Goal: Information Seeking & Learning: Learn about a topic

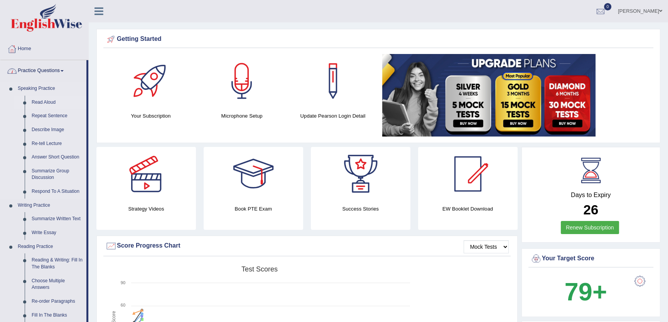
click at [49, 105] on link "Read Aloud" at bounding box center [57, 103] width 58 height 14
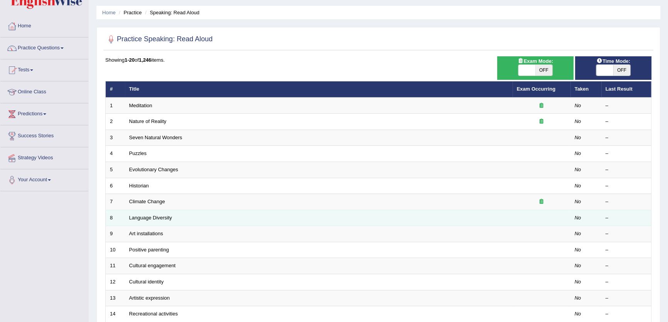
scroll to position [35, 0]
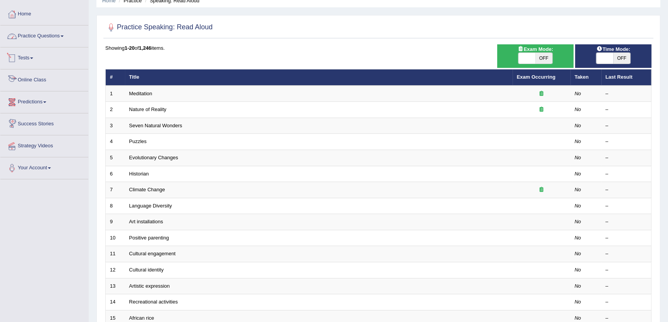
click at [59, 41] on link "Practice Questions" at bounding box center [44, 34] width 88 height 19
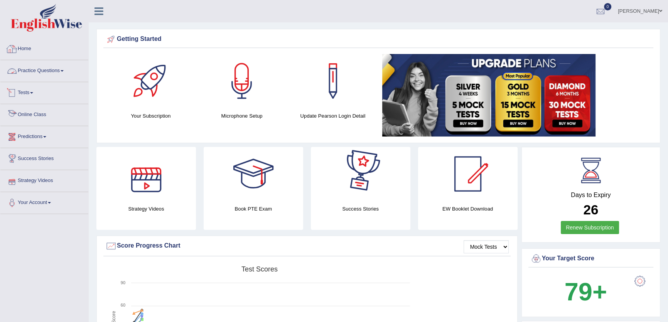
click at [63, 69] on link "Practice Questions" at bounding box center [44, 69] width 88 height 19
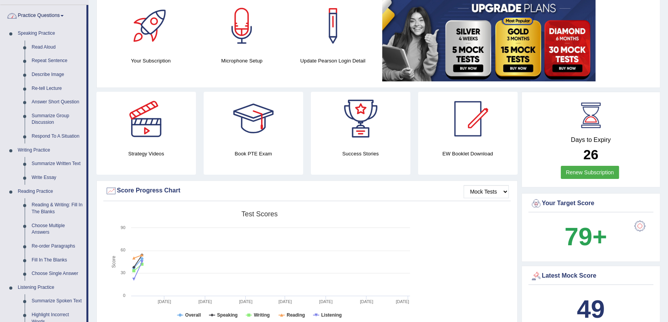
scroll to position [280, 0]
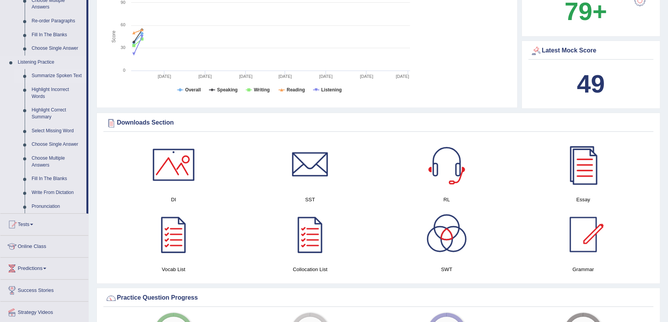
click at [62, 77] on link "Summarize Spoken Text" at bounding box center [57, 76] width 58 height 14
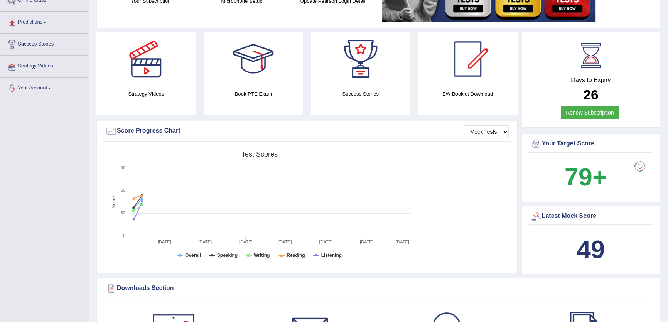
scroll to position [99, 0]
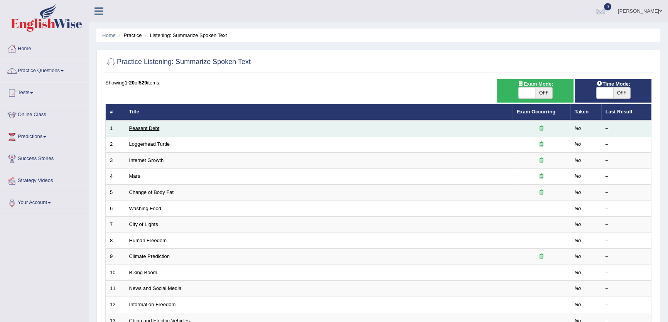
click at [146, 127] on link "Peasant Debt" at bounding box center [144, 128] width 30 height 6
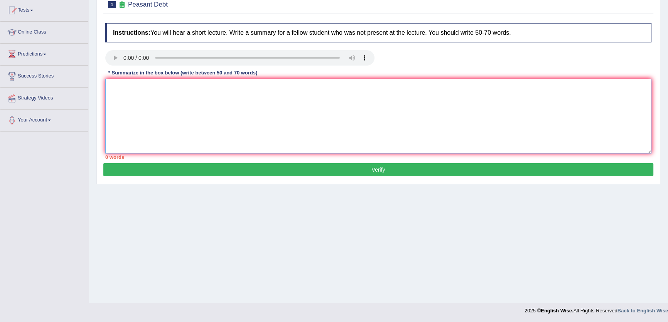
click at [237, 105] on textarea at bounding box center [378, 116] width 546 height 75
type textarea "c sdc"
click at [370, 171] on button "Verify" at bounding box center [378, 169] width 550 height 13
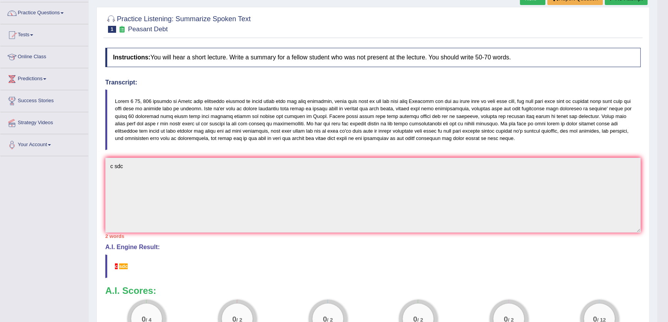
scroll to position [54, 0]
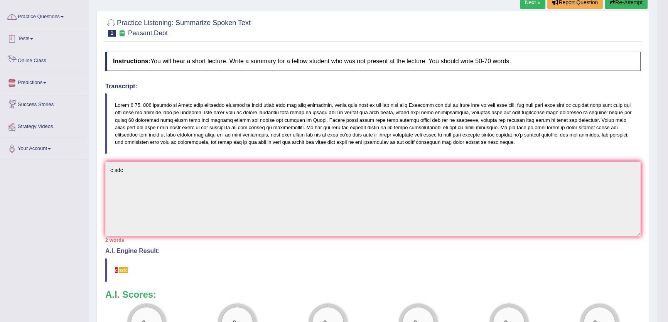
click at [63, 18] on link "Practice Questions" at bounding box center [44, 15] width 88 height 19
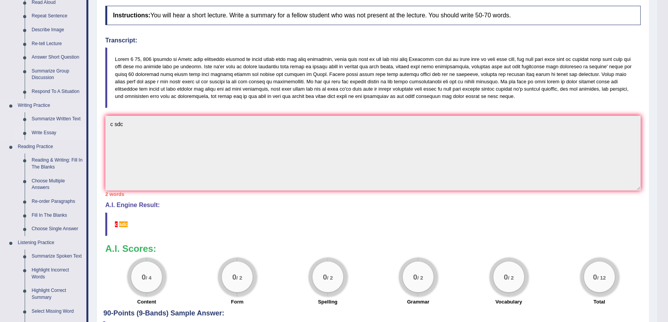
scroll to position [159, 0]
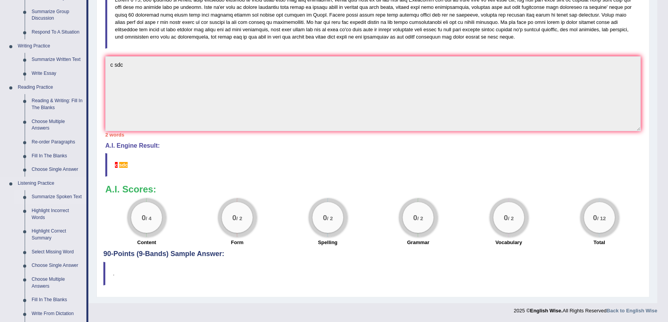
click at [57, 194] on link "Summarize Spoken Text" at bounding box center [57, 197] width 58 height 14
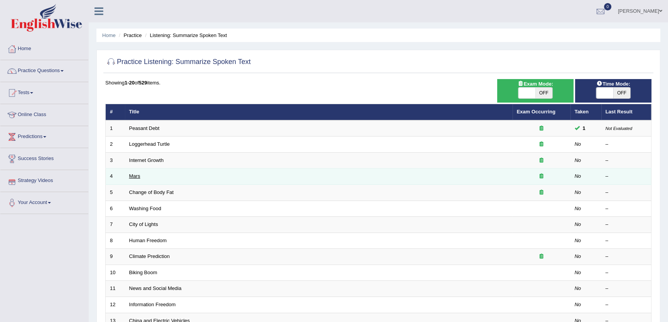
click at [135, 175] on link "Mars" at bounding box center [134, 176] width 11 height 6
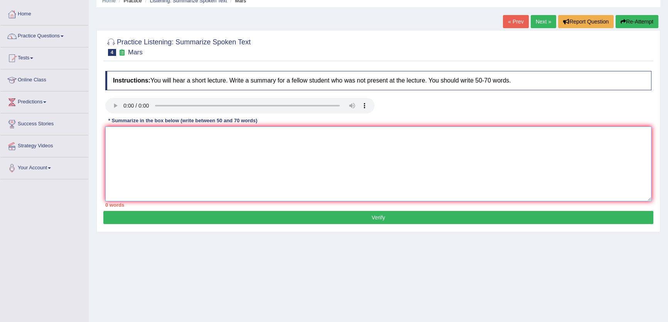
click at [376, 174] on textarea at bounding box center [378, 164] width 546 height 75
type textarea "btb"
click at [433, 209] on div "Instructions: You will hear a short lecture. Write a summary for a fellow stude…" at bounding box center [378, 139] width 550 height 144
click at [442, 219] on button "Verify" at bounding box center [378, 217] width 550 height 13
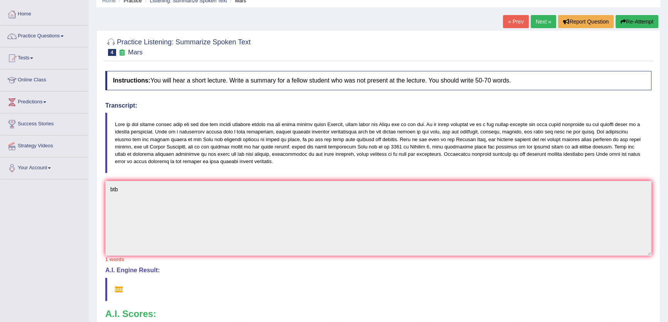
click at [535, 21] on link "Next »" at bounding box center [543, 21] width 25 height 13
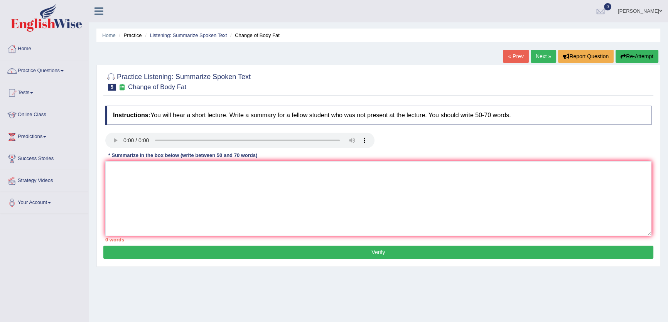
click at [535, 21] on ul "[PERSON_NAME] Toggle navigation Username: Daaas Access Type: Online Subscriptio…" at bounding box center [465, 11] width 405 height 22
click at [536, 56] on link "Next »" at bounding box center [543, 56] width 25 height 13
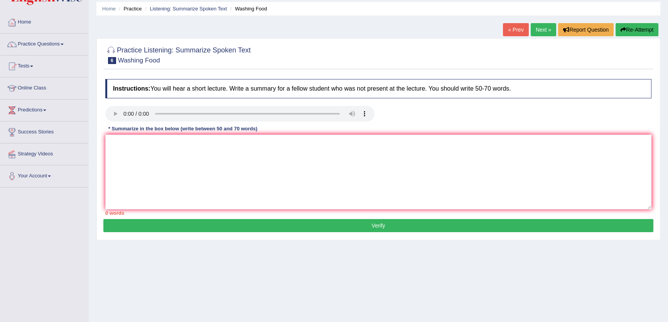
scroll to position [83, 0]
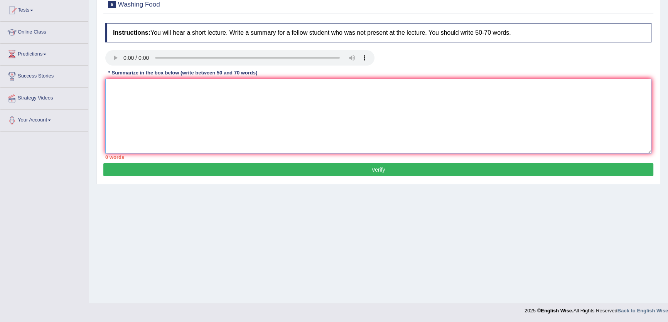
click at [201, 98] on textarea at bounding box center [378, 116] width 546 height 75
drag, startPoint x: 201, startPoint y: 98, endPoint x: 234, endPoint y: 141, distance: 54.2
click at [227, 132] on textarea "Th" at bounding box center [378, 116] width 546 height 75
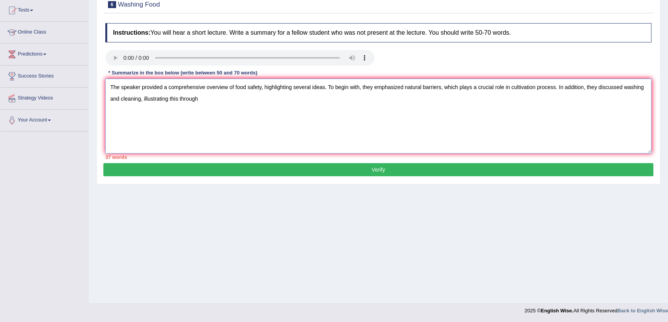
click at [140, 102] on textarea "The speaker provided a comprehensive overview of food safety, highlighting seve…" at bounding box center [378, 116] width 546 height 75
click at [174, 100] on textarea "The speaker provided a comprehensive overview of food safety, highlighting seve…" at bounding box center [378, 116] width 546 height 75
click at [181, 97] on textarea "The speaker provided a comprehensive overview of food safety, highlighting seve…" at bounding box center [378, 116] width 546 height 75
click at [289, 102] on textarea "The speaker provided a comprehensive overview of food safety, highlighting seve…" at bounding box center [378, 116] width 546 height 75
click at [296, 101] on textarea "The speaker provided a comprehensive overview of food safety, highlighting seve…" at bounding box center [378, 116] width 546 height 75
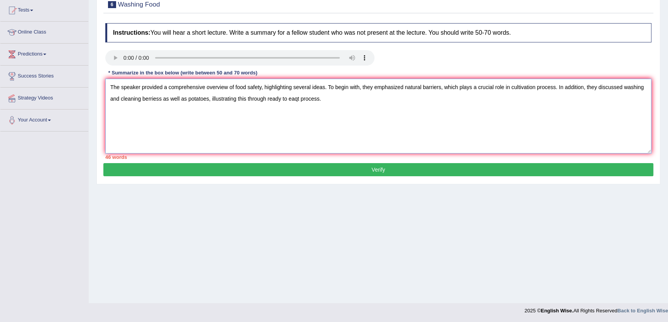
click at [298, 100] on textarea "The speaker provided a comprehensive overview of food safety, highlighting seve…" at bounding box center [378, 116] width 546 height 75
click at [343, 101] on textarea "The speaker provided a comprehensive overview of food safety, highlighting seve…" at bounding box center [378, 116] width 546 height 75
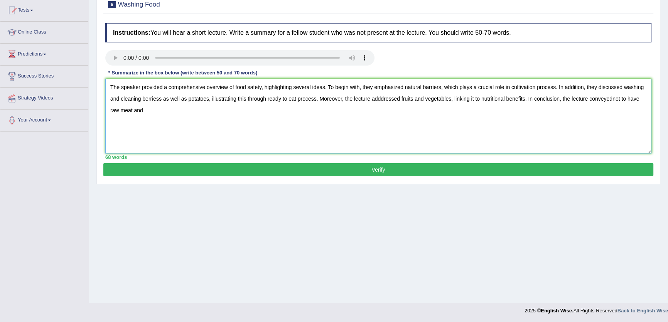
click at [612, 100] on textarea "The speaker provided a comprehensive overview of food safety, highlighting seve…" at bounding box center [378, 116] width 546 height 75
click at [190, 118] on textarea "The speaker provided a comprehensive overview of food safety, highlighting seve…" at bounding box center [378, 116] width 546 height 75
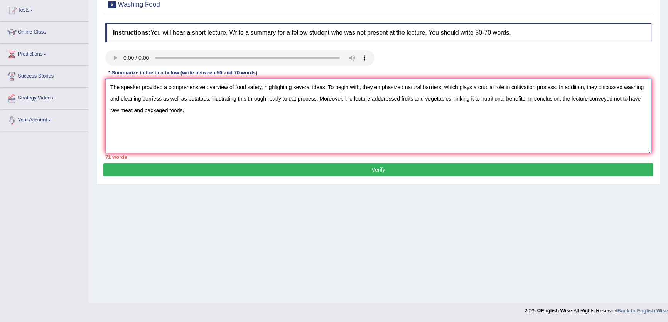
drag, startPoint x: 559, startPoint y: 97, endPoint x: 528, endPoint y: 101, distance: 31.1
click at [528, 101] on textarea "The speaker provided a comprehensive overview of food safety, highlighting seve…" at bounding box center [378, 116] width 546 height 75
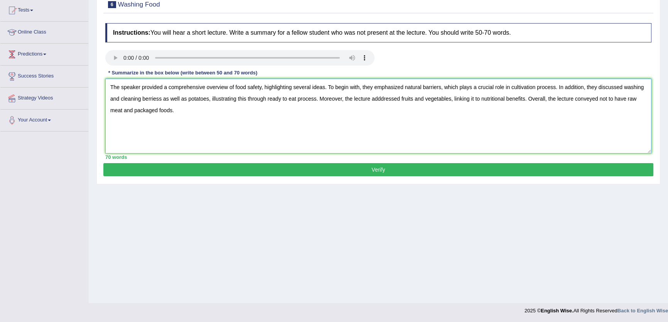
drag, startPoint x: 292, startPoint y: 126, endPoint x: 46, endPoint y: 61, distance: 255.1
click at [46, 61] on div "Toggle navigation Home Practice Questions Speaking Practice Read Aloud Repeat S…" at bounding box center [334, 117] width 668 height 401
click at [123, 125] on textarea "The speaker provided a comprehensive overview of food safety, highlighting seve…" at bounding box center [378, 116] width 546 height 75
click at [160, 102] on textarea "The speaker provided a comprehensive overview of food safety, highlighting seve…" at bounding box center [378, 116] width 546 height 75
type textarea "The speaker provided a comprehensive overview of food safety, highlighting seve…"
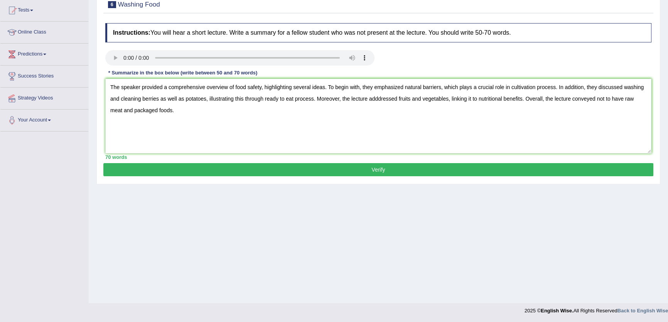
click at [351, 167] on button "Verify" at bounding box center [378, 169] width 550 height 13
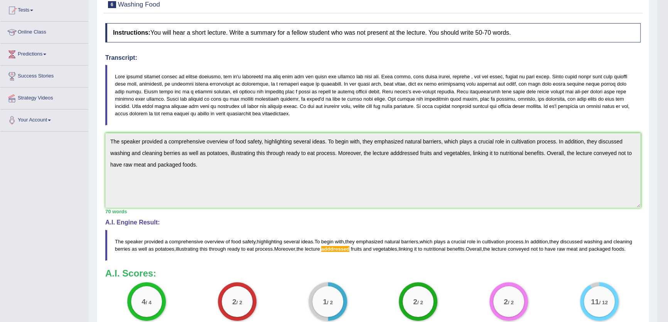
click at [104, 128] on div "Instructions: You will hear a short lecture. Write a summary for a fellow stude…" at bounding box center [372, 176] width 539 height 315
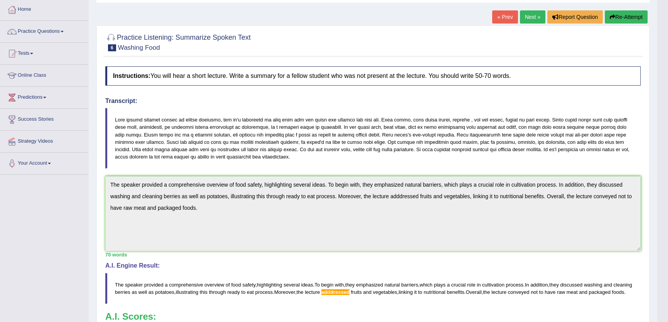
scroll to position [0, 0]
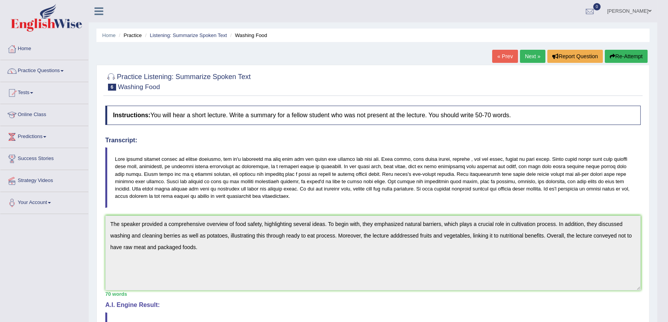
click at [639, 57] on button "Re-Attempt" at bounding box center [626, 56] width 43 height 13
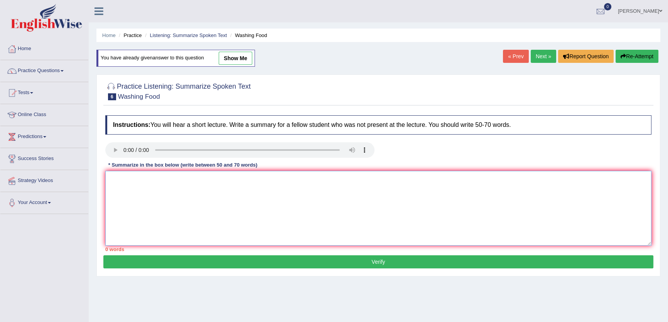
paste textarea "The speaker provided a comprehensive overview of food safety, highlighting seve…"
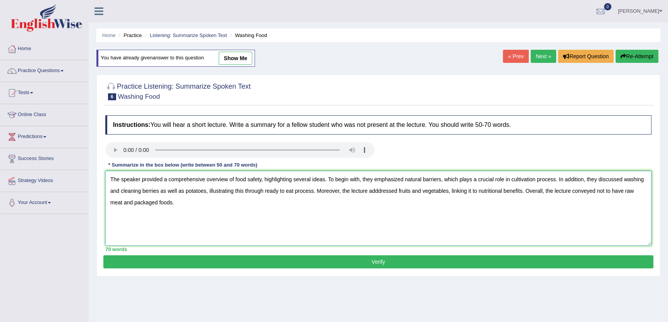
click at [376, 191] on textarea "The speaker provided a comprehensive overview of food safety, highlighting seve…" at bounding box center [378, 208] width 546 height 75
type textarea "The speaker provided a comprehensive overview of food safety, highlighting seve…"
click at [288, 258] on button "Verify" at bounding box center [378, 261] width 550 height 13
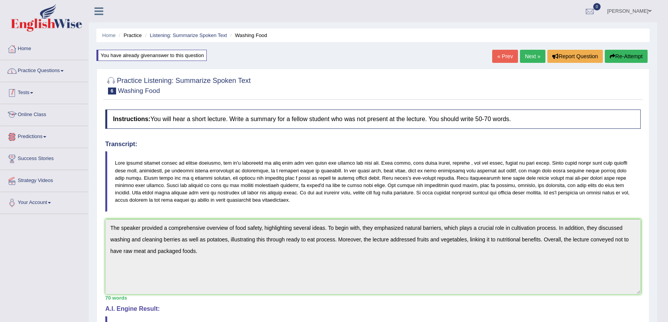
click at [54, 73] on link "Practice Questions" at bounding box center [44, 69] width 88 height 19
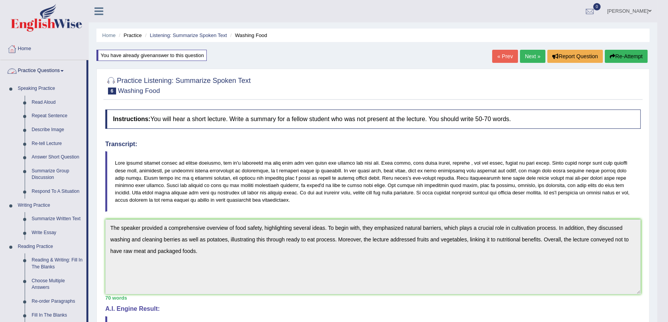
scroll to position [210, 0]
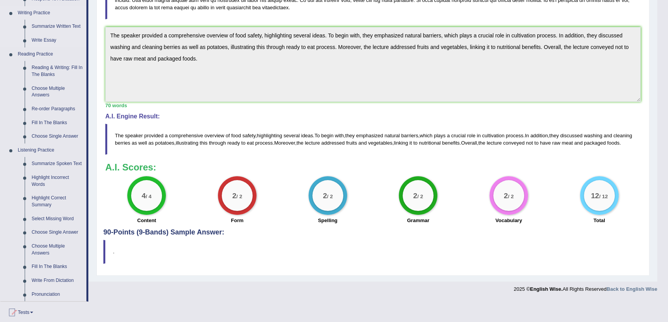
click at [61, 4] on div "Toggle navigation Home Practice Questions Speaking Practice Read Aloud Repeat S…" at bounding box center [328, 52] width 657 height 489
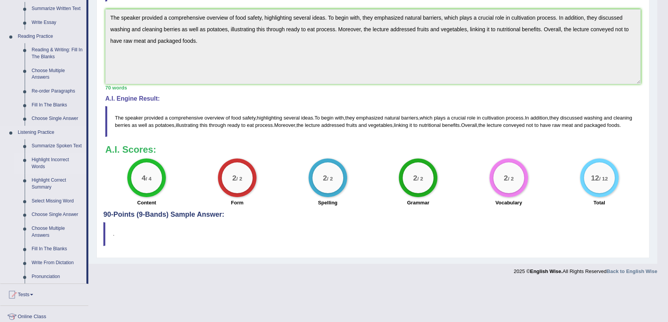
click at [34, 164] on link "Highlight Incorrect Words" at bounding box center [57, 163] width 58 height 20
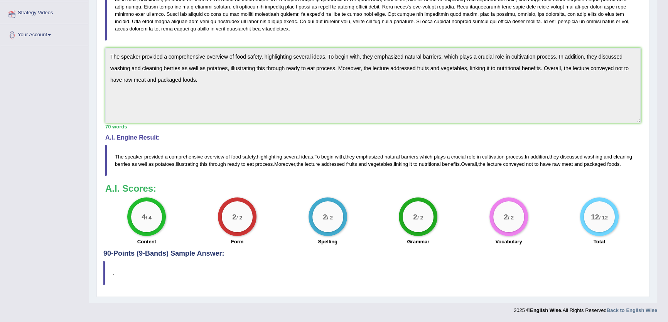
scroll to position [89, 0]
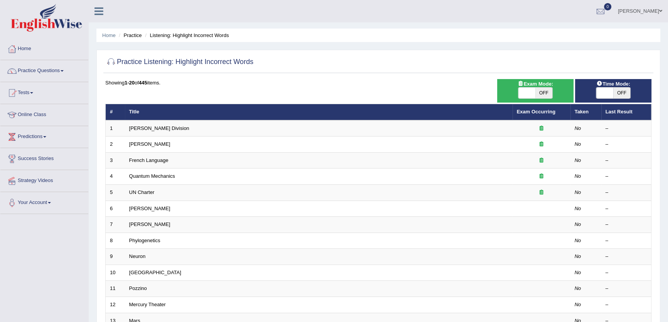
click at [155, 176] on link "Quantum Mechanics" at bounding box center [152, 176] width 46 height 6
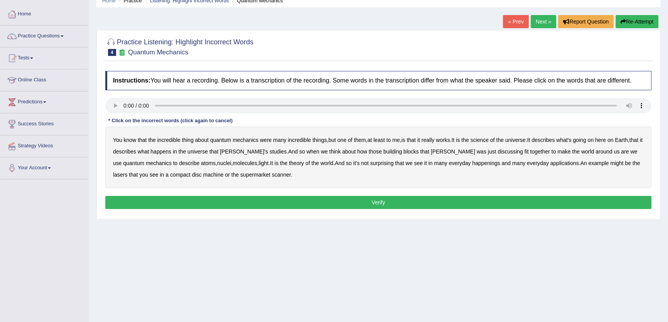
scroll to position [35, 0]
click at [173, 142] on b "incredible" at bounding box center [168, 140] width 23 height 6
click at [175, 143] on div "You know that the incredible thing about quantum mechanics were many incredible…" at bounding box center [378, 158] width 546 height 62
click at [168, 139] on b "incredible" at bounding box center [168, 140] width 23 height 6
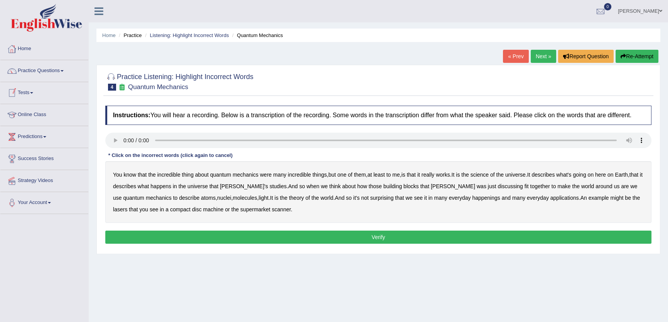
click at [266, 173] on b "were" at bounding box center [266, 175] width 12 height 6
drag, startPoint x: 486, startPoint y: 174, endPoint x: 508, endPoint y: 175, distance: 22.0
click at [486, 174] on b "science" at bounding box center [480, 175] width 18 height 6
click at [498, 187] on b "discussing" at bounding box center [510, 186] width 25 height 6
click at [472, 195] on b "happenings" at bounding box center [486, 198] width 28 height 6
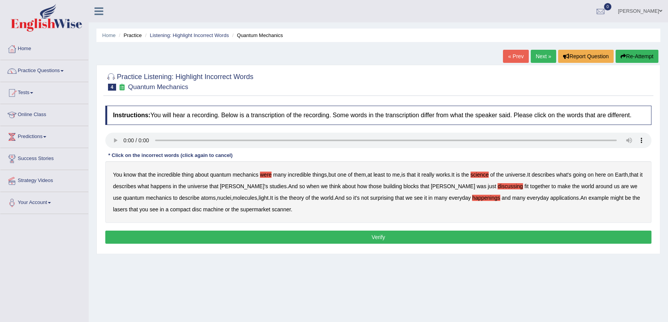
click at [203, 211] on b "machine" at bounding box center [213, 209] width 20 height 6
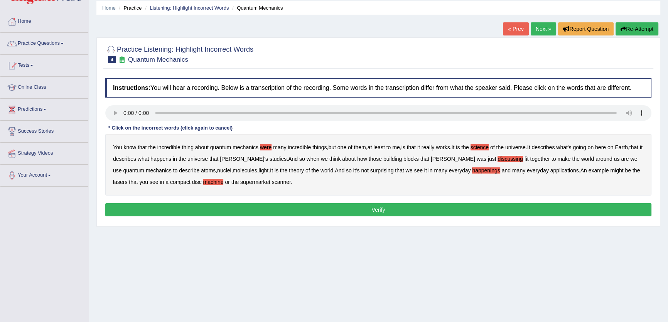
scroll to position [70, 0]
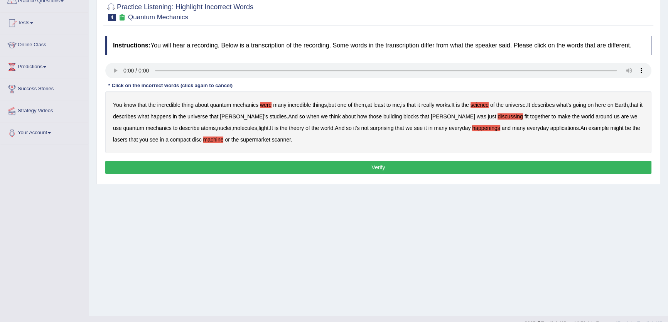
click at [393, 171] on button "Verify" at bounding box center [378, 167] width 546 height 13
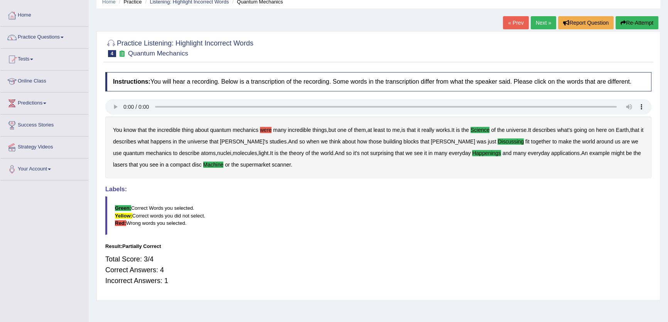
scroll to position [0, 0]
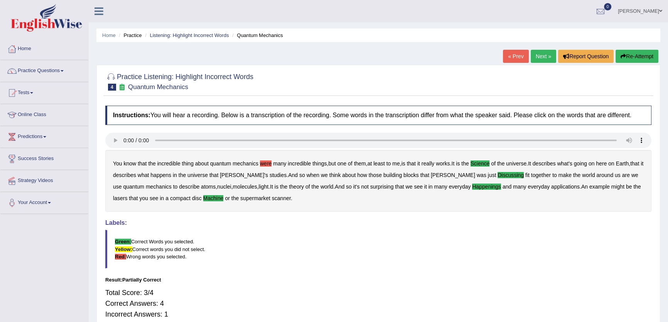
click at [536, 57] on link "Next »" at bounding box center [543, 56] width 25 height 13
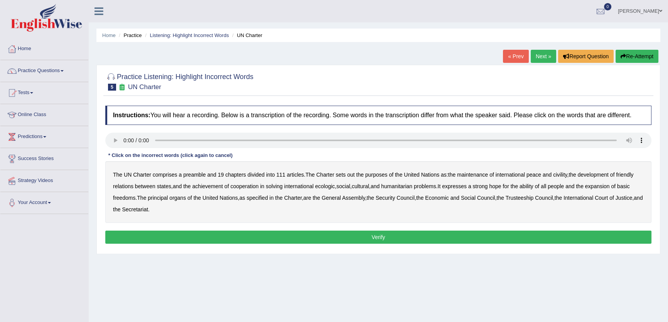
click at [353, 176] on b "out" at bounding box center [350, 175] width 7 height 6
click at [561, 177] on b "civility" at bounding box center [560, 175] width 14 height 6
click at [324, 189] on b "ecologic" at bounding box center [325, 186] width 20 height 6
click at [533, 188] on b "ability" at bounding box center [527, 186] width 14 height 6
click at [236, 241] on button "Verify" at bounding box center [378, 237] width 546 height 13
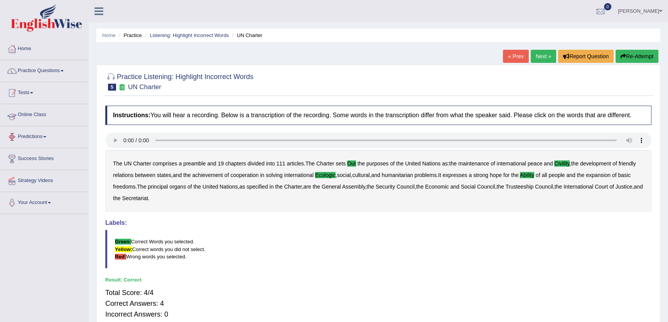
click at [50, 72] on link "Practice Questions" at bounding box center [44, 69] width 88 height 19
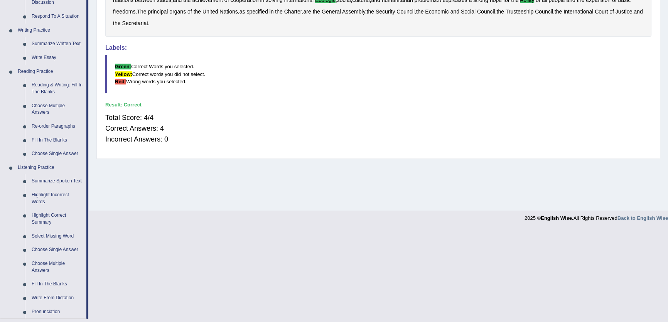
scroll to position [304, 0]
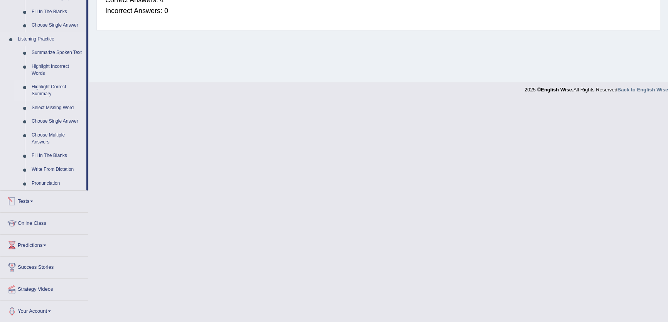
click at [41, 90] on link "Highlight Correct Summary" at bounding box center [57, 90] width 58 height 20
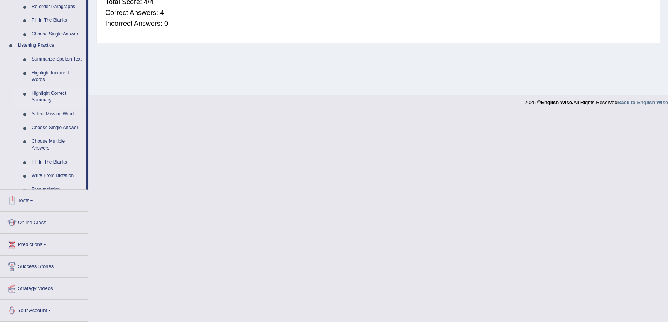
scroll to position [83, 0]
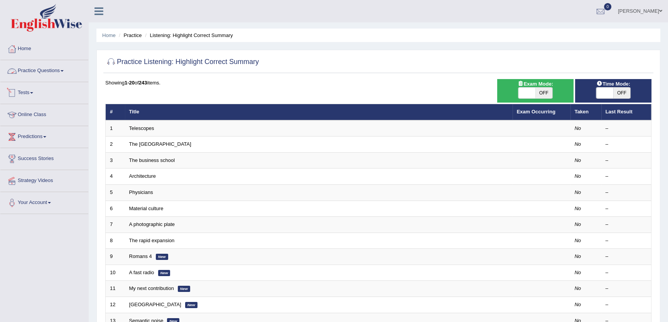
click at [54, 73] on link "Practice Questions" at bounding box center [44, 69] width 88 height 19
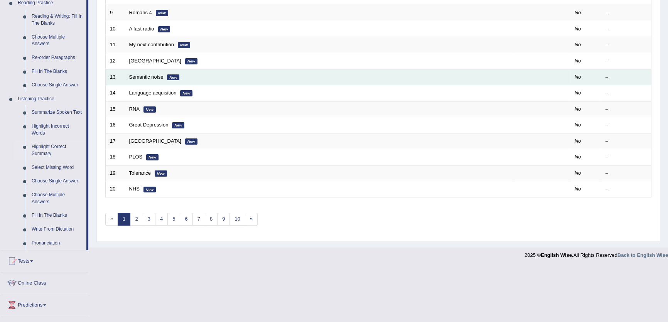
scroll to position [245, 0]
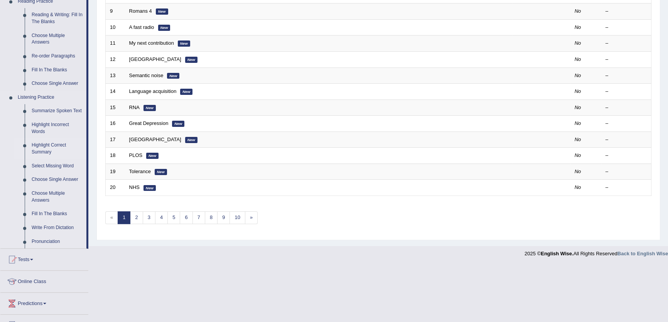
click at [46, 153] on link "Highlight Correct Summary" at bounding box center [57, 148] width 58 height 20
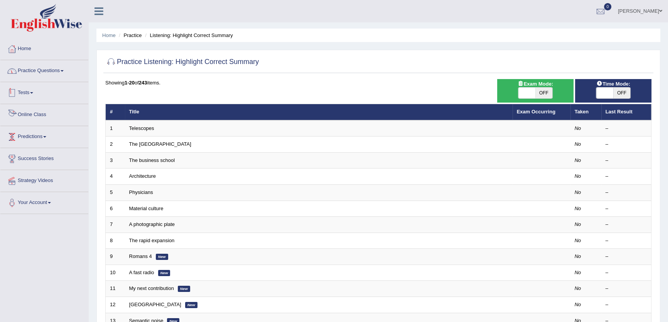
click at [54, 76] on link "Practice Questions" at bounding box center [44, 69] width 88 height 19
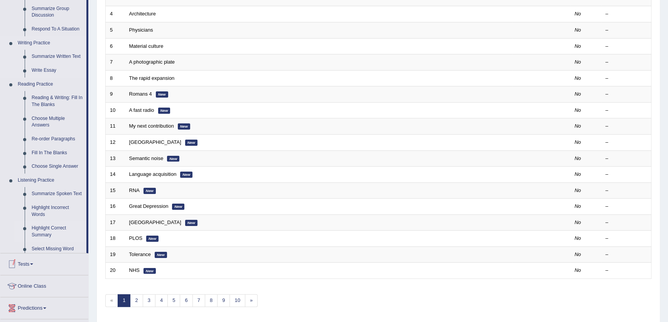
scroll to position [187, 0]
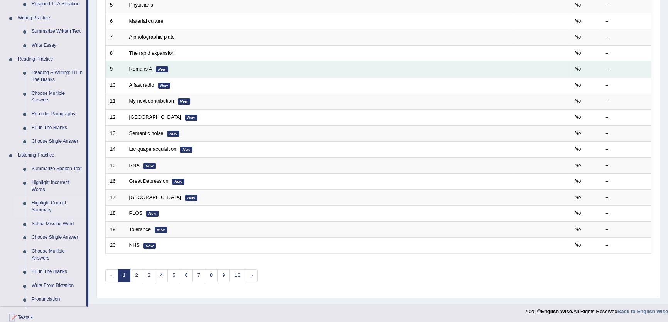
drag, startPoint x: 136, startPoint y: 63, endPoint x: 138, endPoint y: 69, distance: 6.7
click at [137, 66] on td "Romans 4 New" at bounding box center [319, 69] width 388 height 16
click at [138, 69] on link "Romans 4" at bounding box center [140, 69] width 23 height 6
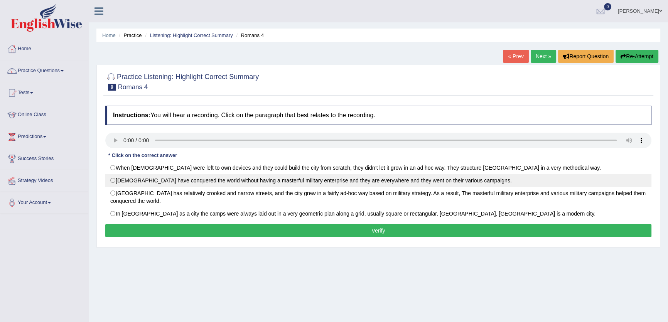
click at [247, 179] on label "Romans have conquered the world without having a masterful military enterprise …" at bounding box center [378, 180] width 546 height 13
radio input "true"
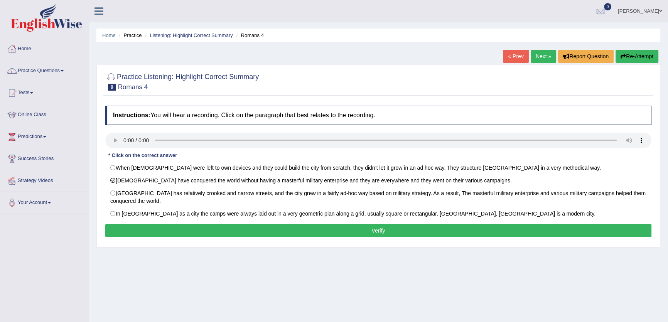
click at [375, 233] on button "Verify" at bounding box center [378, 230] width 546 height 13
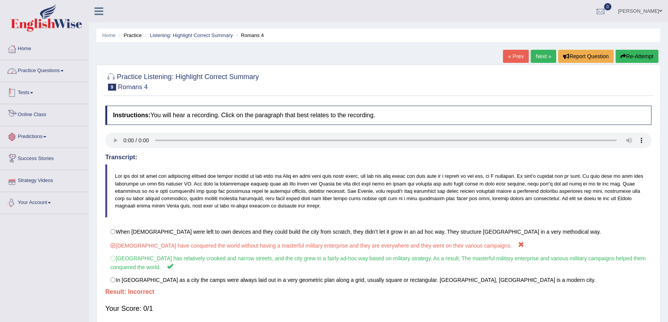
click at [53, 66] on link "Practice Questions" at bounding box center [44, 69] width 88 height 19
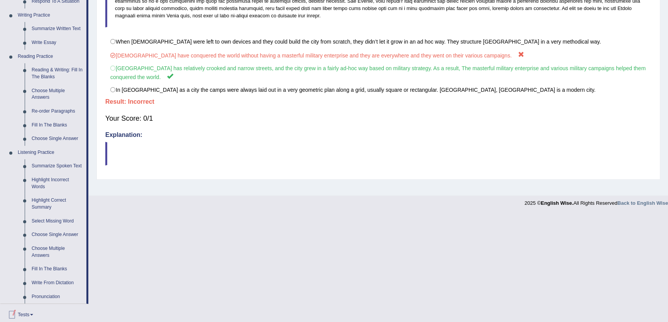
scroll to position [210, 0]
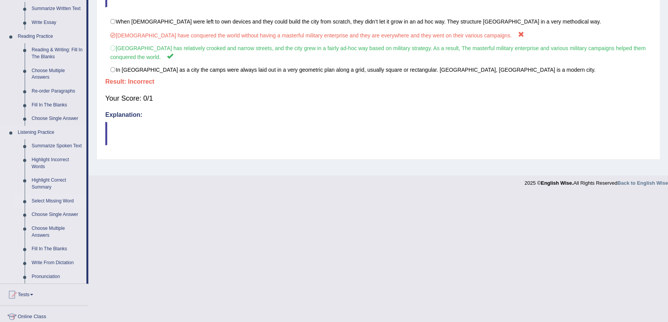
click at [52, 199] on link "Select Missing Word" at bounding box center [57, 201] width 58 height 14
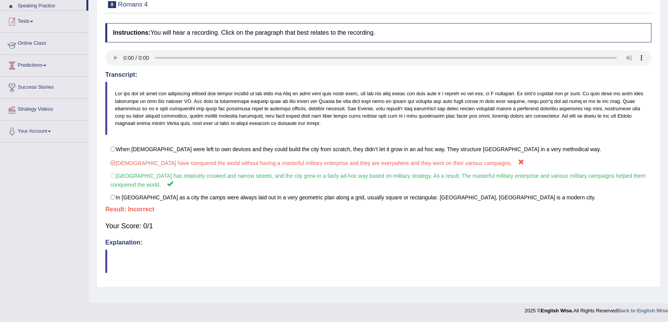
scroll to position [82, 0]
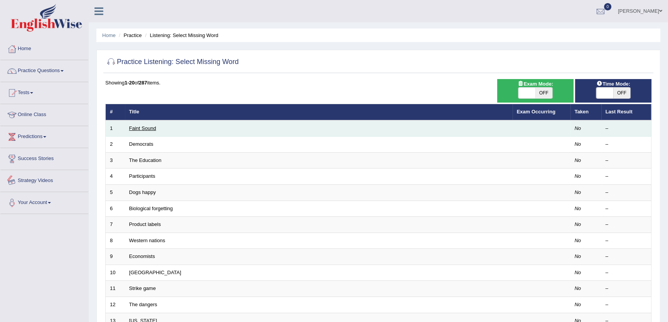
click at [154, 126] on link "Faint Sound" at bounding box center [142, 128] width 27 height 6
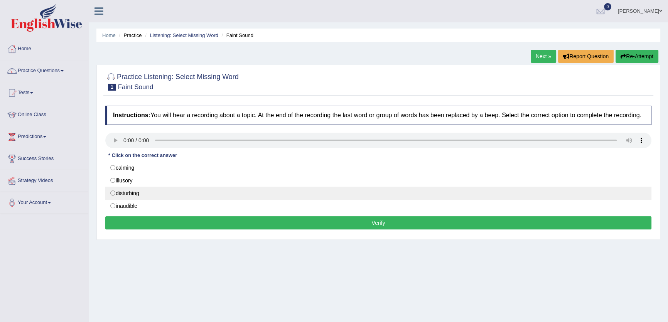
click at [143, 190] on label "disturbing" at bounding box center [378, 193] width 546 height 13
radio input "true"
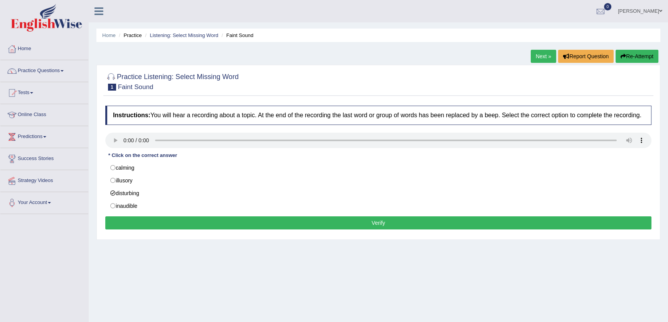
click at [320, 221] on button "Verify" at bounding box center [378, 222] width 546 height 13
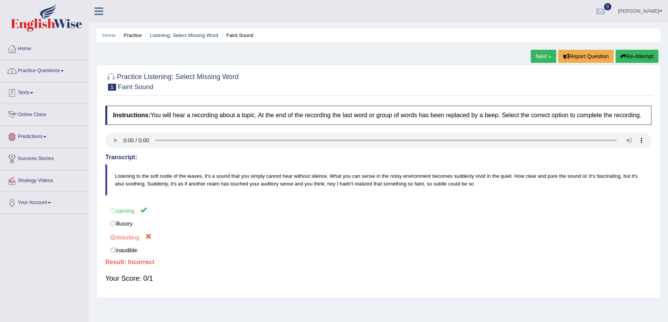
click at [71, 67] on link "Practice Questions" at bounding box center [44, 69] width 88 height 19
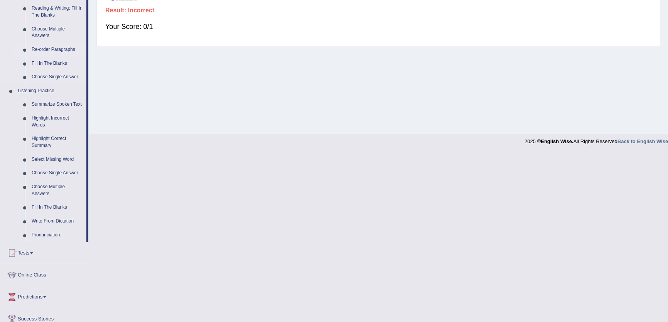
scroll to position [304, 0]
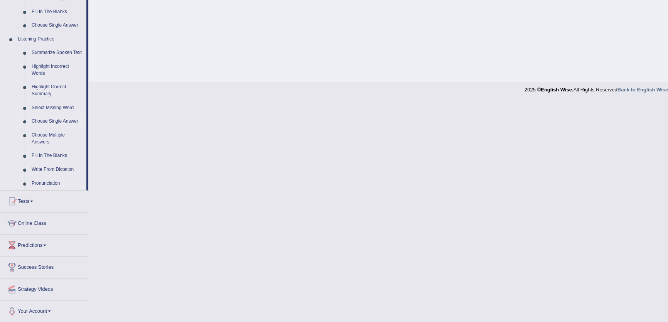
click at [51, 123] on link "Choose Single Answer" at bounding box center [57, 122] width 58 height 14
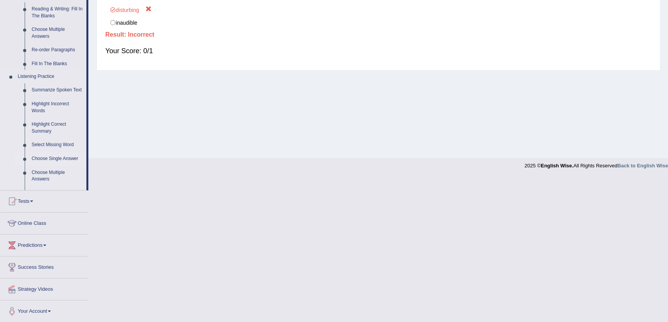
scroll to position [83, 0]
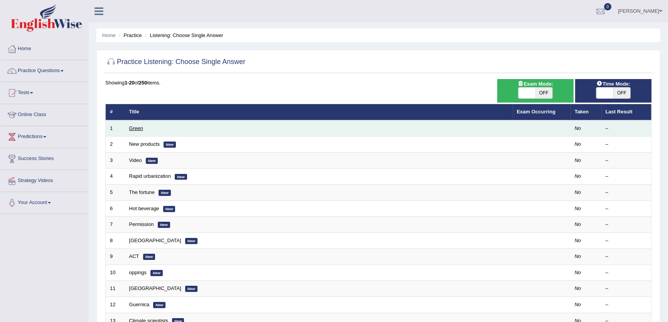
click at [136, 127] on link "Green" at bounding box center [136, 128] width 14 height 6
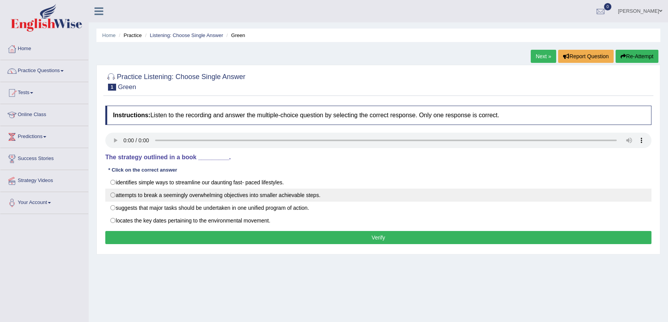
click at [157, 189] on label "attempts to break a seemingly overwhelming objectives into smaller achievable s…" at bounding box center [378, 195] width 546 height 13
radio input "true"
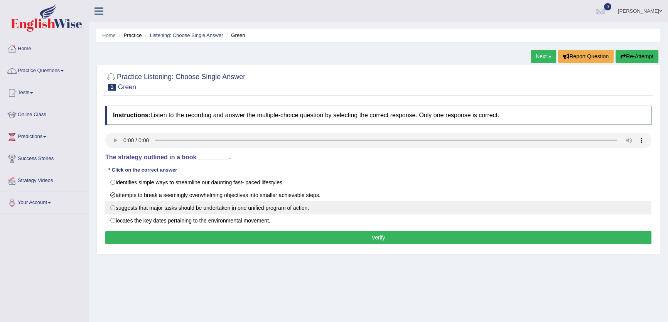
click at [162, 203] on label "suggests that major tasks should be undertaken in one unified program of action." at bounding box center [378, 207] width 546 height 13
radio input "true"
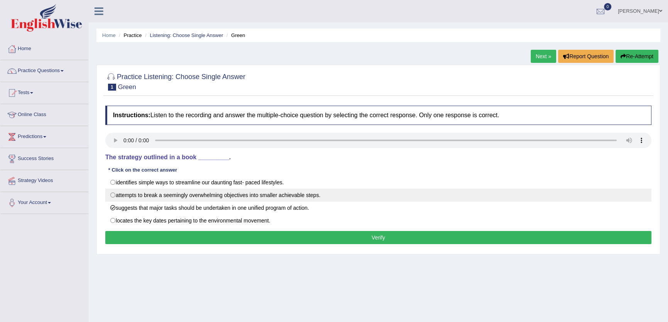
click at [162, 192] on label "attempts to break a seemingly overwhelming objectives into smaller achievable s…" at bounding box center [378, 195] width 546 height 13
radio input "true"
click at [191, 199] on label "attempts to break a seemingly overwhelming objectives into smaller achievable s…" at bounding box center [378, 195] width 546 height 13
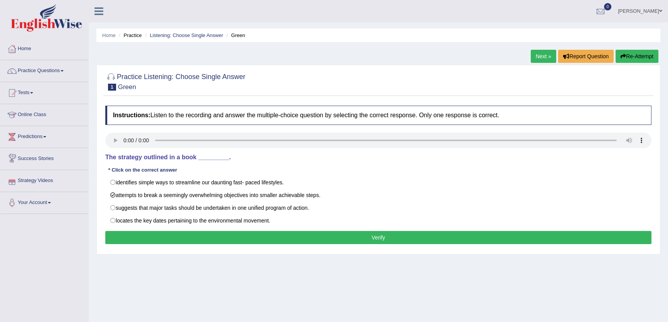
click at [331, 231] on button "Verify" at bounding box center [378, 237] width 546 height 13
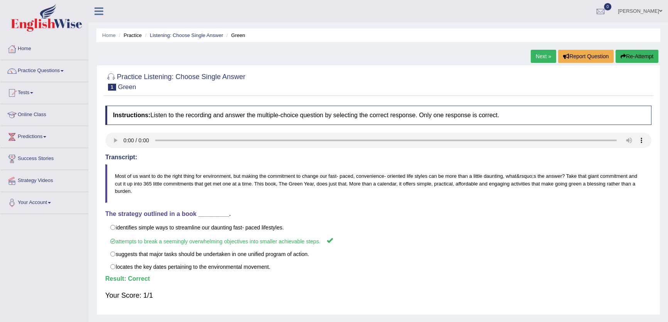
click at [625, 61] on button "Re-Attempt" at bounding box center [637, 56] width 43 height 13
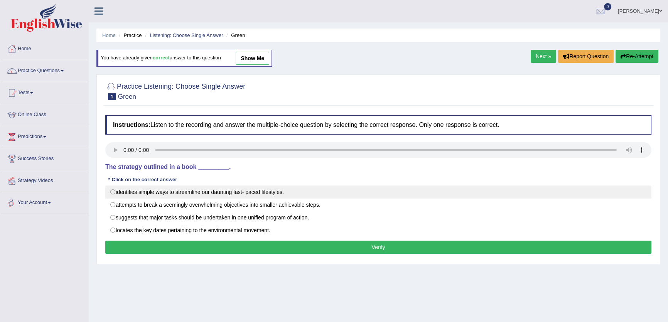
click at [206, 186] on label "identifies simple ways to streamline our daunting fast- paced lifestyles." at bounding box center [378, 192] width 546 height 13
radio input "true"
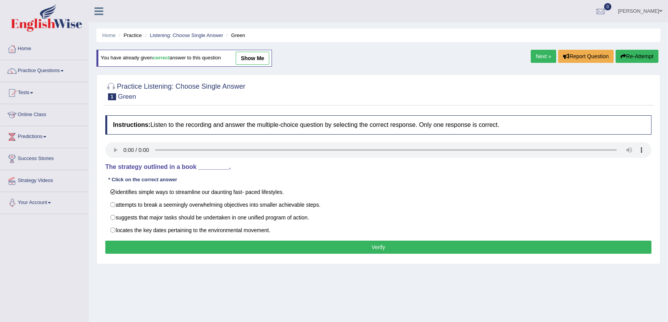
click at [305, 242] on button "Verify" at bounding box center [378, 247] width 546 height 13
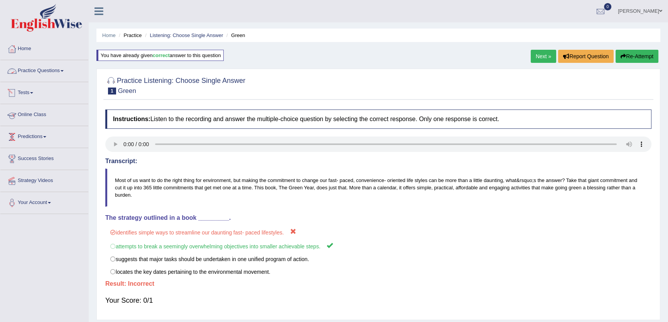
click at [62, 66] on link "Practice Questions" at bounding box center [44, 69] width 88 height 19
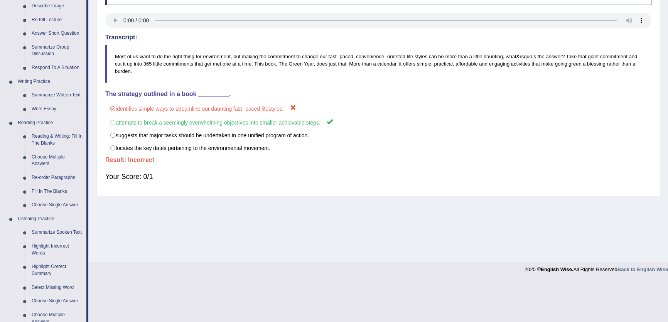
scroll to position [280, 0]
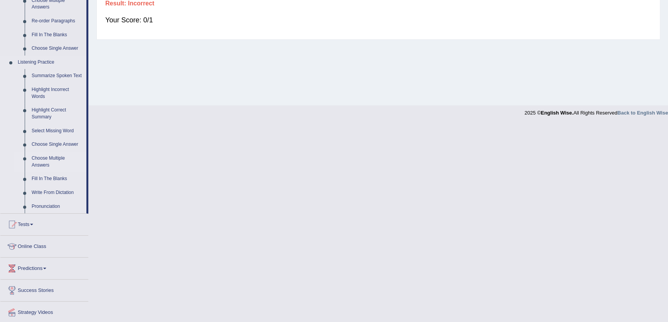
click at [36, 159] on link "Choose Multiple Answers" at bounding box center [57, 162] width 58 height 20
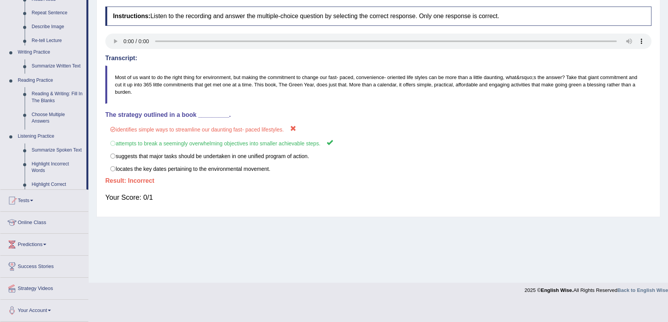
scroll to position [83, 0]
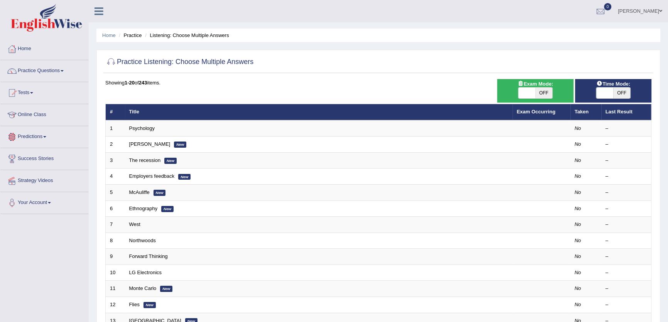
click at [143, 129] on link "Psychology" at bounding box center [141, 128] width 25 height 6
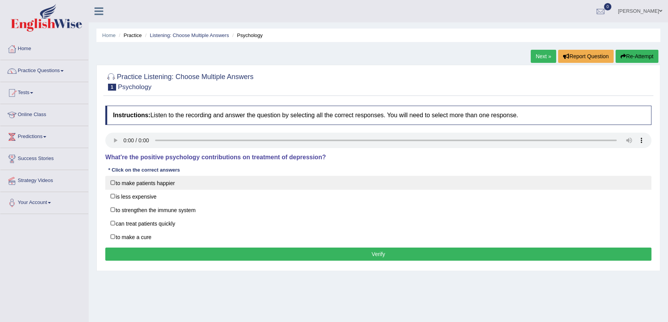
click at [174, 180] on label "to make patients happier" at bounding box center [378, 183] width 546 height 14
checkbox input "true"
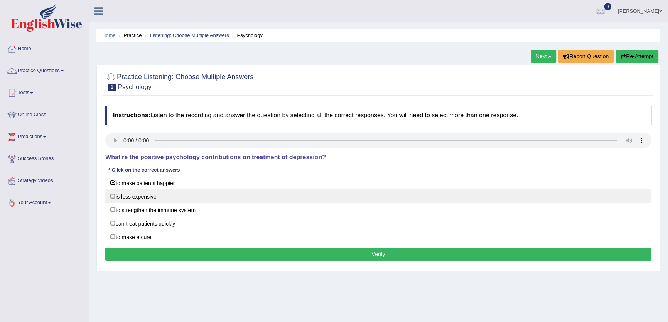
click at [157, 194] on label "is less expensive" at bounding box center [378, 196] width 546 height 14
checkbox input "true"
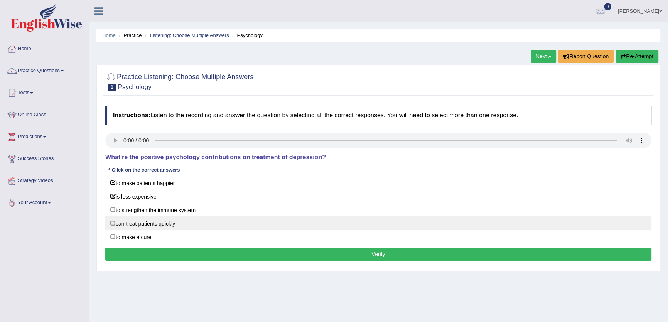
click at [158, 219] on label "can treat patients quickly" at bounding box center [378, 223] width 546 height 14
checkbox input "true"
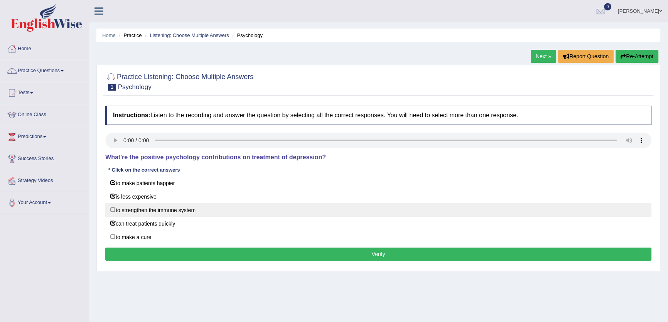
click at [155, 208] on label "to strengthen the immune system" at bounding box center [378, 210] width 546 height 14
checkbox input "true"
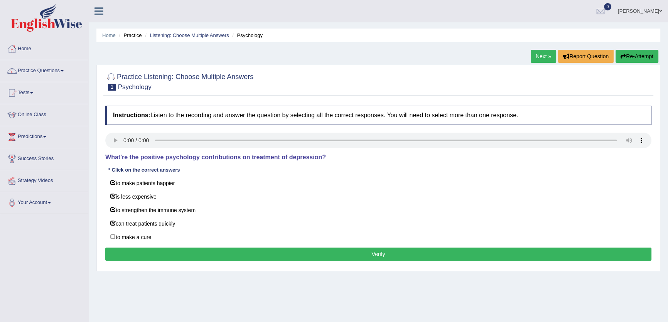
click at [540, 59] on link "Next »" at bounding box center [543, 56] width 25 height 13
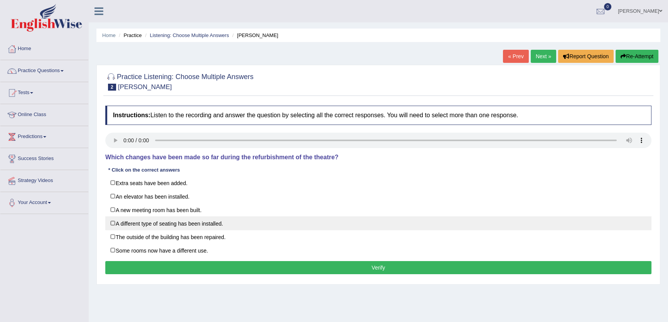
click at [145, 218] on label "A different type of seating has been installed." at bounding box center [378, 223] width 546 height 14
checkbox input "true"
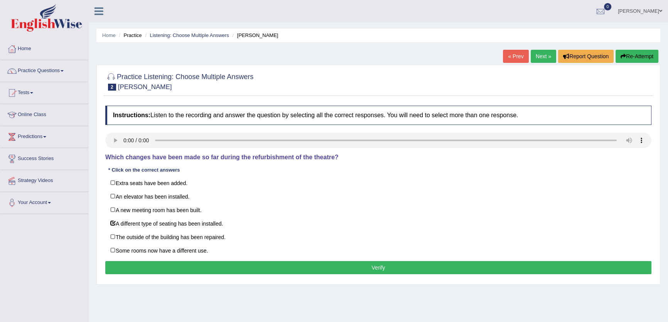
click at [348, 266] on button "Verify" at bounding box center [378, 267] width 546 height 13
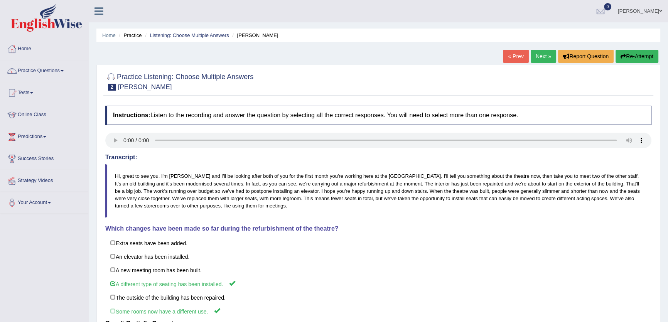
click at [644, 54] on button "Re-Attempt" at bounding box center [637, 56] width 43 height 13
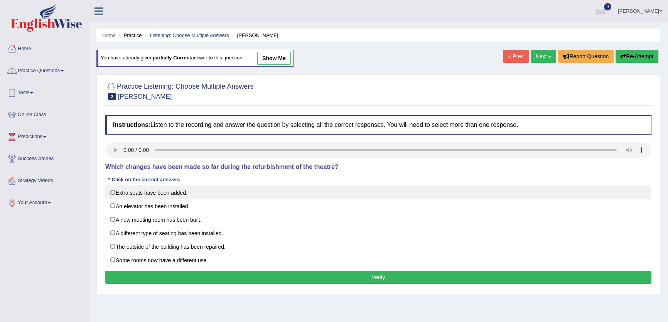
click at [187, 192] on label "Extra seats have been added." at bounding box center [378, 193] width 546 height 14
checkbox input "true"
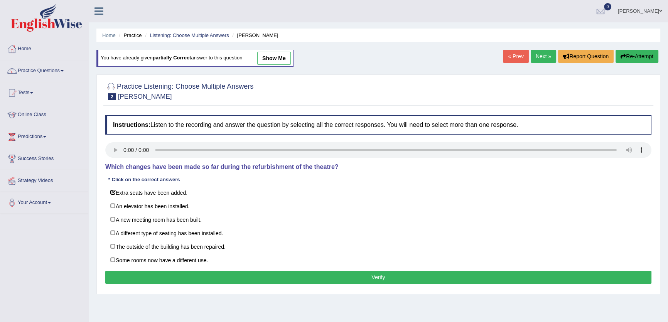
click at [376, 274] on button "Verify" at bounding box center [378, 277] width 546 height 13
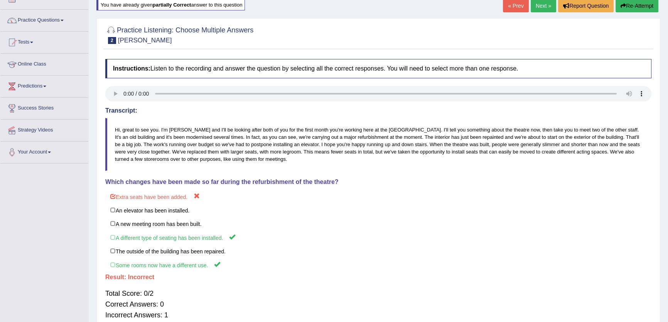
scroll to position [19, 0]
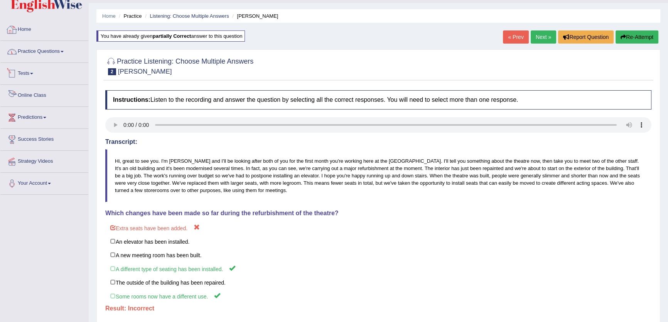
click at [64, 47] on link "Practice Questions" at bounding box center [44, 50] width 88 height 19
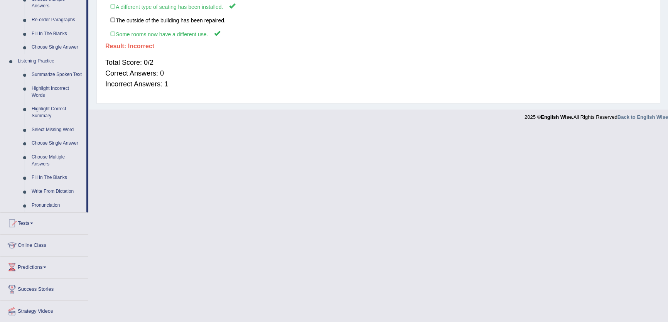
scroll to position [300, 0]
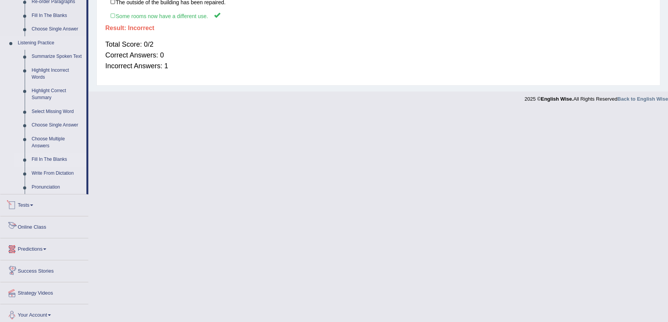
click at [47, 162] on link "Fill In The Blanks" at bounding box center [57, 160] width 58 height 14
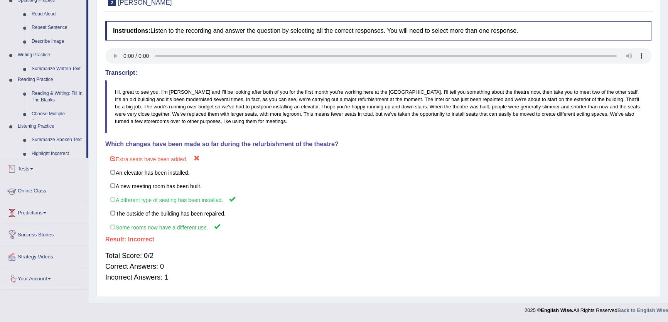
scroll to position [89, 0]
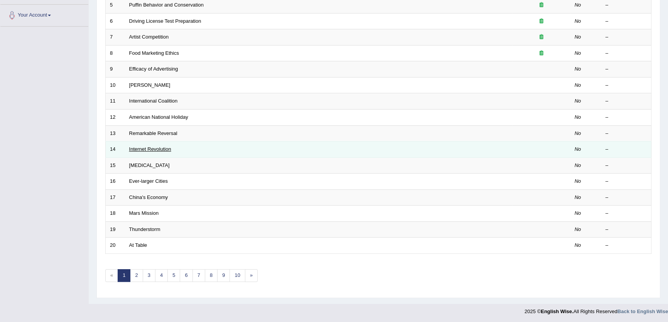
scroll to position [187, 0]
click at [158, 150] on link "Internet Revolution" at bounding box center [150, 149] width 42 height 6
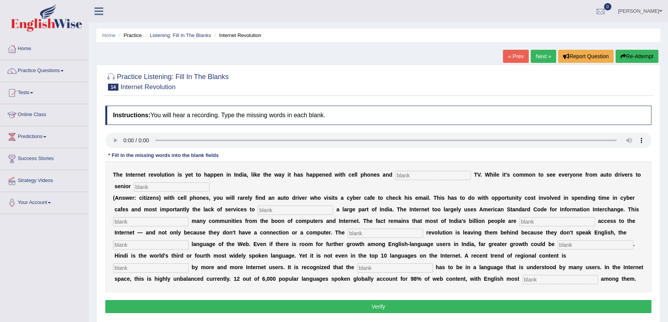
click at [536, 54] on link "Next »" at bounding box center [543, 56] width 25 height 13
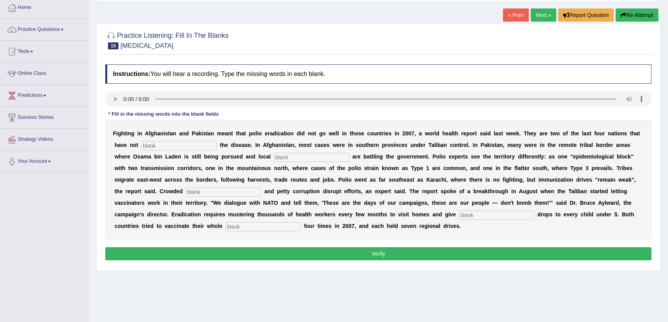
scroll to position [83, 0]
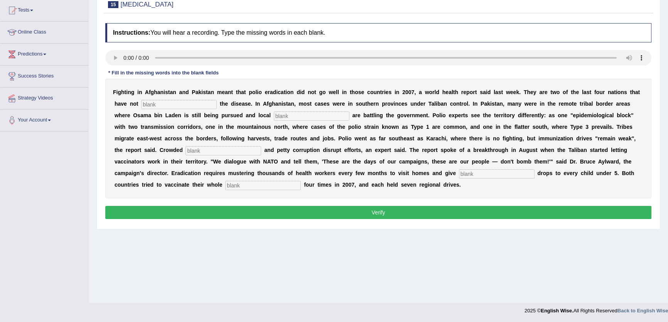
click at [157, 106] on input "text" at bounding box center [179, 104] width 76 height 9
type input "elemented"
click at [299, 120] on input "text" at bounding box center [312, 115] width 76 height 9
type input "militants"
click at [211, 143] on div "F i g h t i n g i n A f g h a n i s t a n a n d P a k i s t a n m e a n t t h a…" at bounding box center [378, 139] width 546 height 120
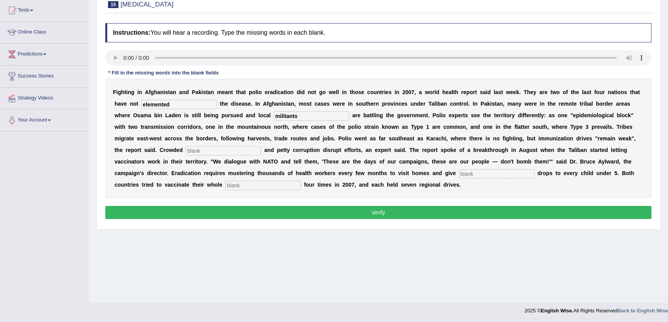
click at [218, 151] on input "text" at bounding box center [224, 150] width 76 height 9
type input "slums"
click at [475, 172] on input "text" at bounding box center [497, 173] width 76 height 9
type input "vaccines"
click at [258, 186] on input "text" at bounding box center [263, 185] width 76 height 9
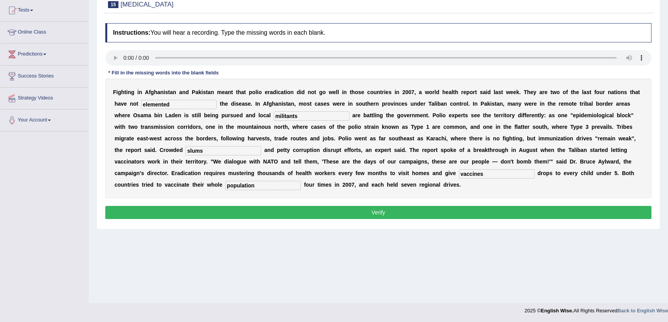
type input "population"
click at [513, 208] on button "Verify" at bounding box center [378, 212] width 546 height 13
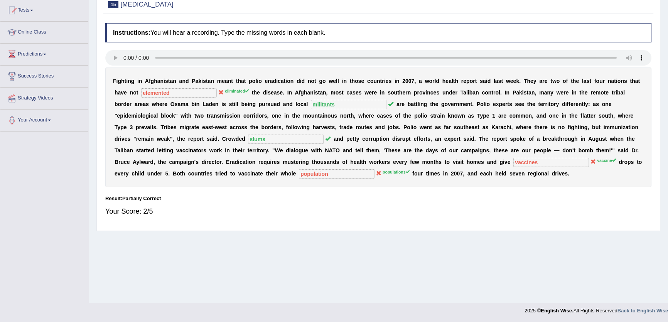
scroll to position [0, 0]
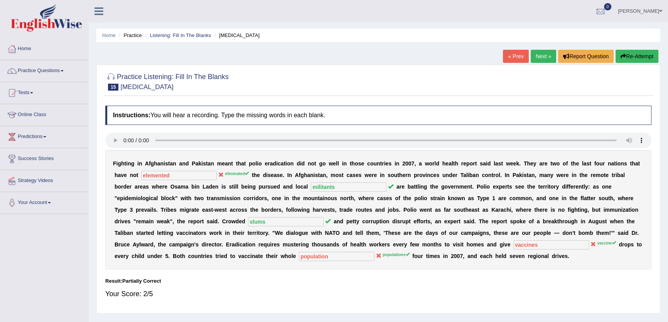
click at [542, 55] on link "Next »" at bounding box center [543, 56] width 25 height 13
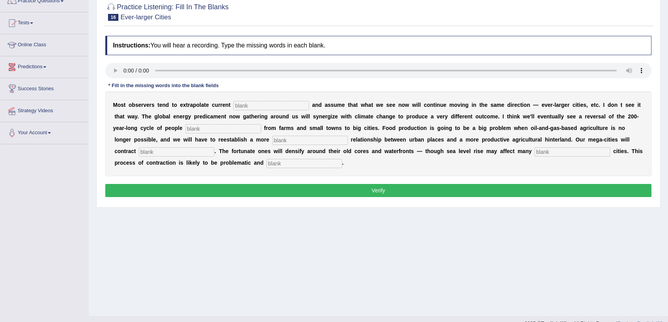
click at [248, 104] on input "text" at bounding box center [271, 105] width 76 height 9
click at [257, 106] on input "trams" at bounding box center [271, 105] width 76 height 9
type input "trend"
click at [222, 133] on div "M o s t o b s e r v e r s t e n d t o e x t r a p o l a t e c u r r e n t trend…" at bounding box center [378, 133] width 546 height 85
click at [221, 129] on input "text" at bounding box center [224, 128] width 76 height 9
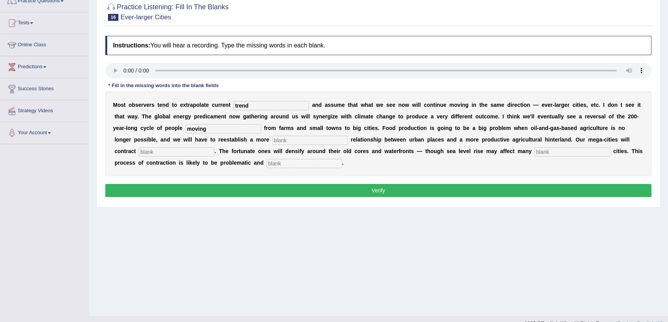
type input "moving"
click at [302, 142] on input "text" at bounding box center [310, 140] width 76 height 9
type input "meaningful"
click at [167, 153] on input "text" at bounding box center [177, 151] width 76 height 9
type input "substantially"
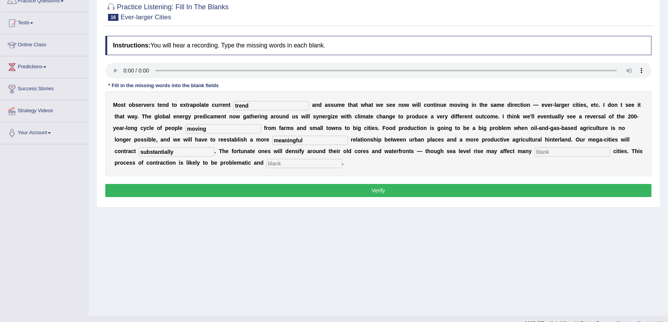
click at [288, 163] on input "text" at bounding box center [305, 163] width 76 height 9
drag, startPoint x: 550, startPoint y: 143, endPoint x: 557, endPoint y: 152, distance: 11.1
click at [551, 144] on div "M o s t o b s e r v e r s t e n d t o e x t r a p o l a t e c u r r e n t trend…" at bounding box center [378, 133] width 546 height 85
click at [559, 154] on input "text" at bounding box center [573, 151] width 76 height 9
type input "harbour"
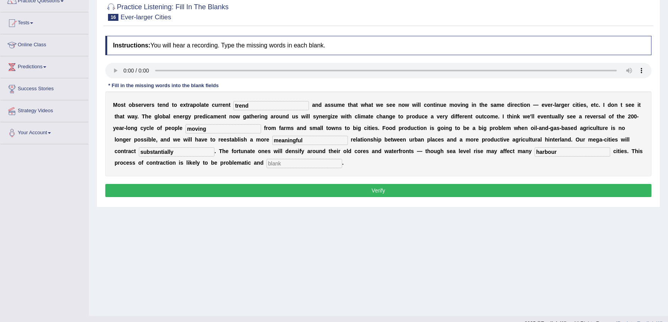
click at [304, 161] on input "text" at bounding box center [305, 163] width 76 height 9
type input "disorderly"
click at [555, 154] on input "harbour" at bounding box center [573, 151] width 76 height 9
type input "harbor"
click at [559, 177] on div "Instructions: You will hear a recording. Type the missing words in each blank. …" at bounding box center [378, 117] width 550 height 171
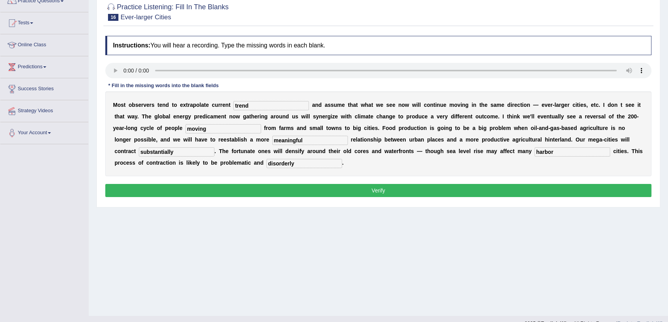
drag, startPoint x: 554, startPoint y: 194, endPoint x: 553, endPoint y: 188, distance: 5.4
click at [553, 189] on button "Verify" at bounding box center [378, 190] width 546 height 13
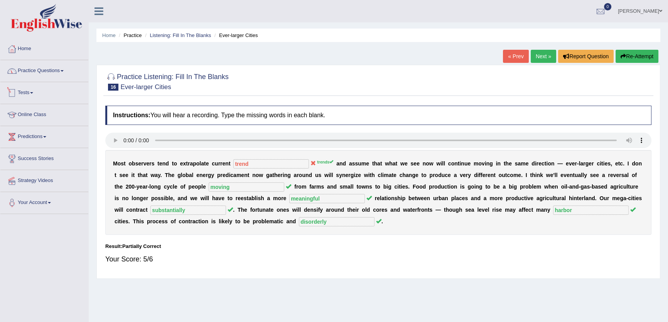
click at [59, 63] on link "Practice Questions" at bounding box center [44, 69] width 88 height 19
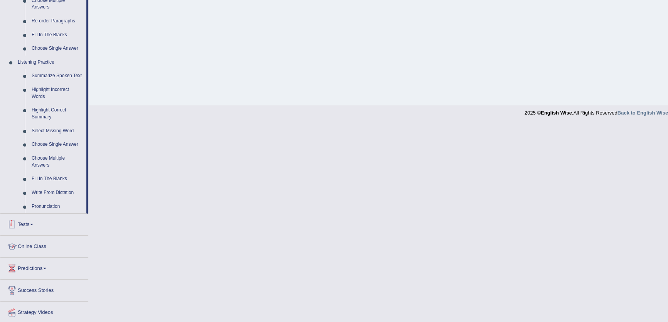
scroll to position [304, 0]
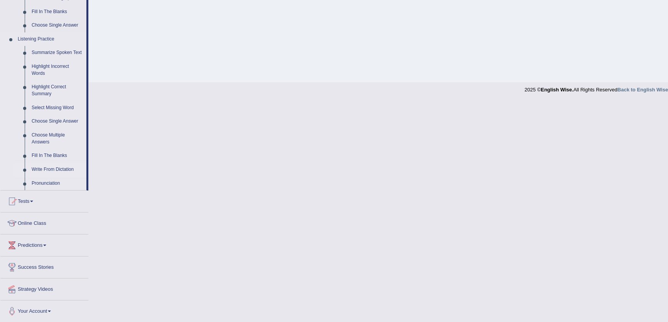
click at [55, 167] on link "Write From Dictation" at bounding box center [57, 170] width 58 height 14
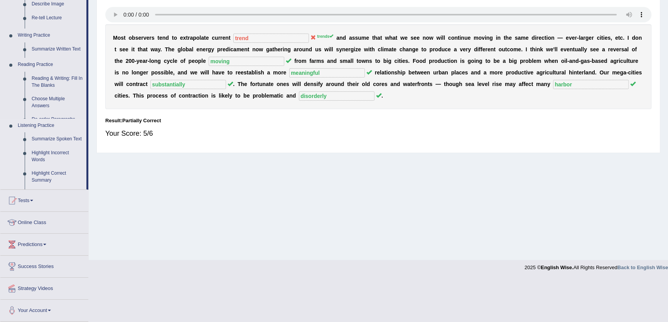
scroll to position [83, 0]
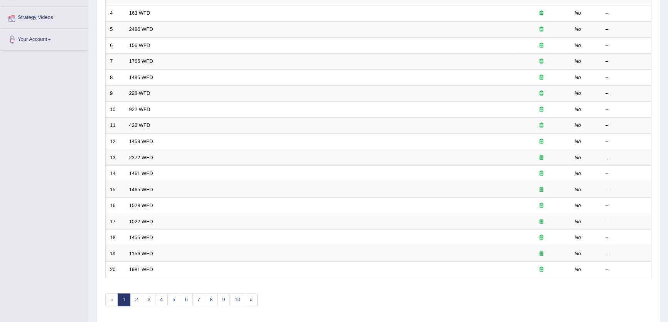
scroll to position [187, 0]
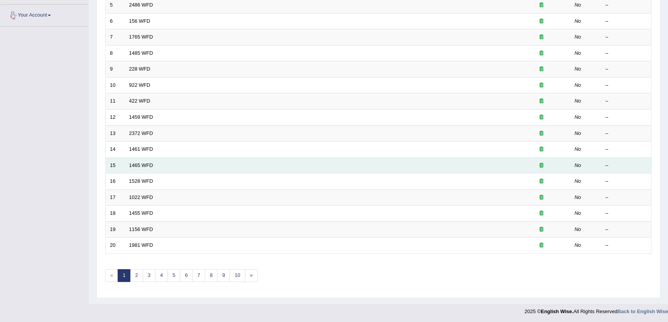
click at [134, 169] on td "1465 WFD" at bounding box center [319, 165] width 388 height 16
click at [134, 163] on link "1465 WFD" at bounding box center [141, 165] width 24 height 6
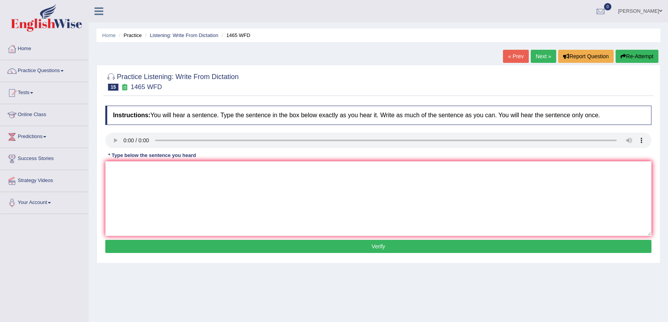
click at [545, 57] on link "Next »" at bounding box center [543, 56] width 25 height 13
click at [197, 185] on textarea at bounding box center [378, 198] width 546 height 75
click at [545, 57] on link "Next »" at bounding box center [543, 56] width 25 height 13
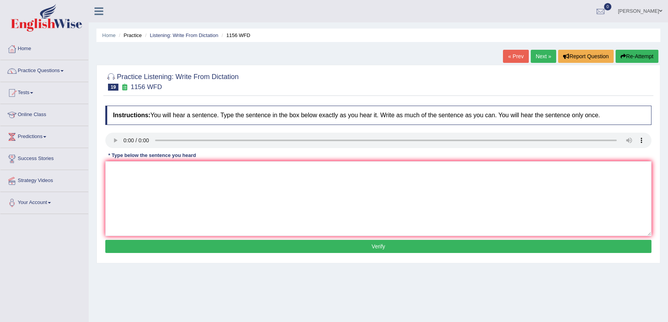
drag, startPoint x: 0, startPoint y: 0, endPoint x: 545, endPoint y: 57, distance: 548.0
click at [545, 57] on link "Next »" at bounding box center [543, 56] width 25 height 13
click at [151, 182] on textarea at bounding box center [378, 198] width 546 height 75
type textarea "A"
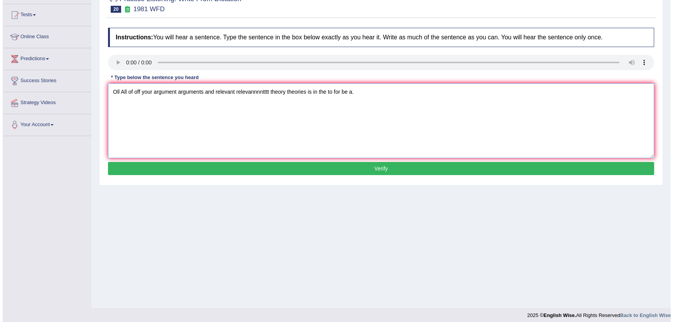
scroll to position [83, 0]
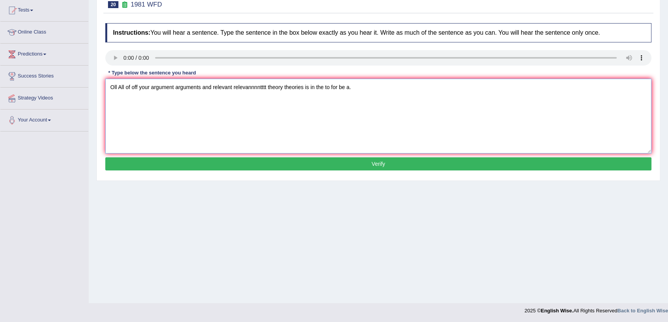
click at [236, 159] on div "Instructions: You will hear a sentence. Type the sentence in the box below exac…" at bounding box center [378, 97] width 550 height 157
type textarea "Oll All of off your argument arguments and relevant relevannnntttt theory theor…"
click at [239, 166] on button "Verify" at bounding box center [378, 163] width 546 height 13
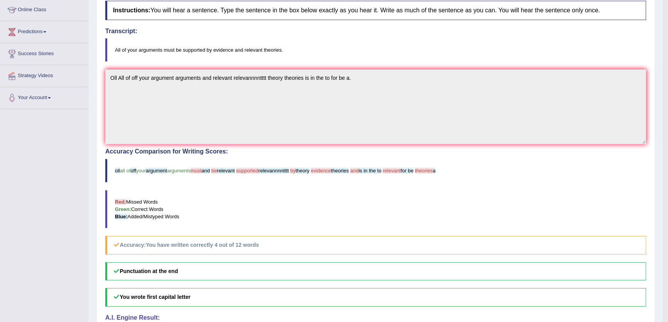
scroll to position [0, 0]
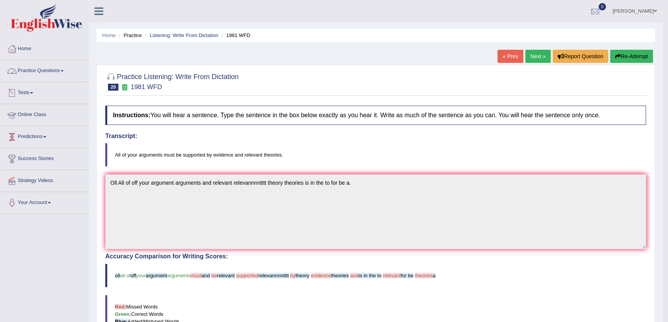
click at [61, 69] on link "Practice Questions" at bounding box center [44, 69] width 88 height 19
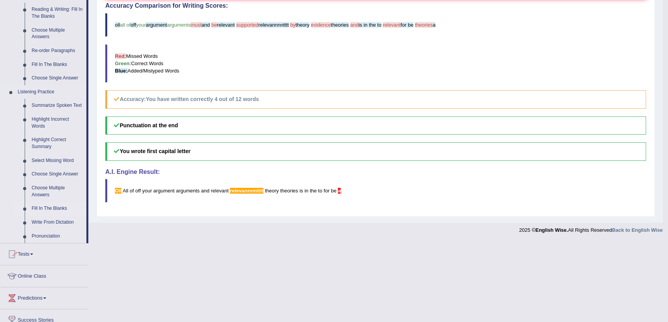
scroll to position [304, 0]
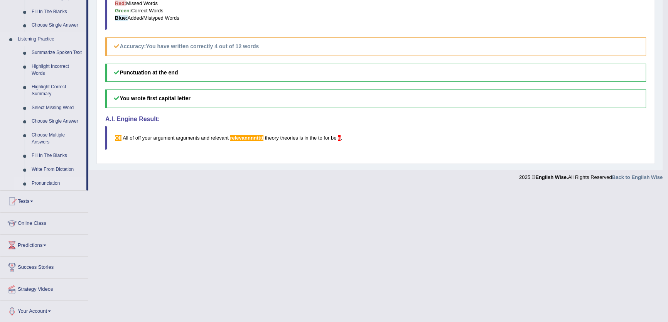
click at [41, 182] on link "Pronunciation" at bounding box center [57, 184] width 58 height 14
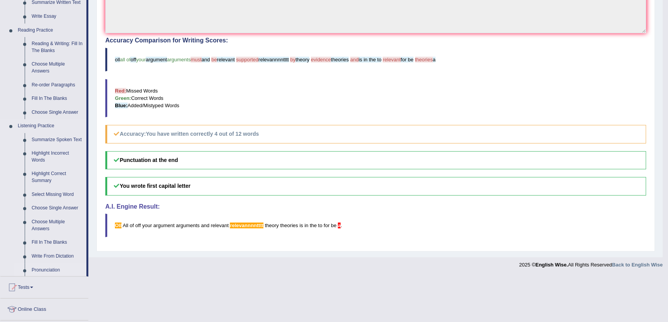
scroll to position [170, 0]
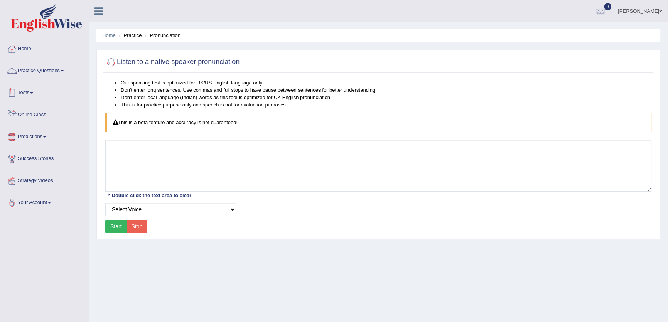
click at [60, 72] on link "Practice Questions" at bounding box center [44, 69] width 88 height 19
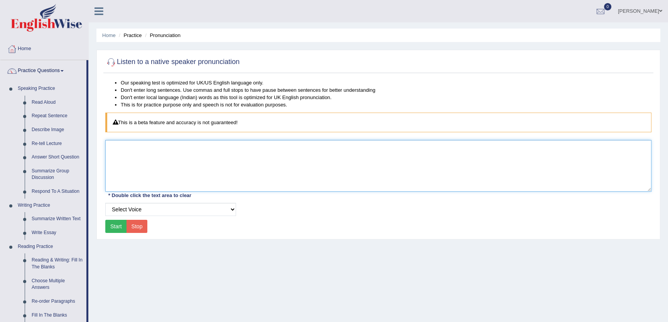
click at [275, 147] on textarea at bounding box center [378, 166] width 546 height 52
type textarea "stop"
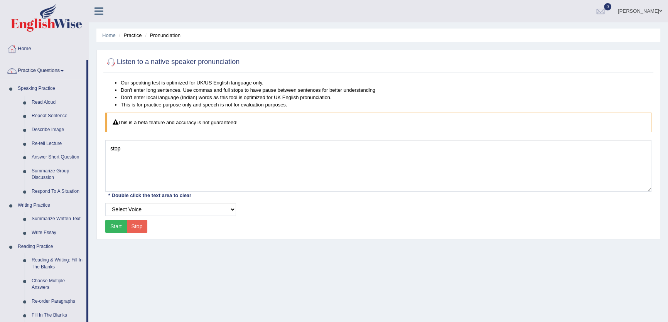
click at [114, 224] on button "Start" at bounding box center [116, 226] width 22 height 13
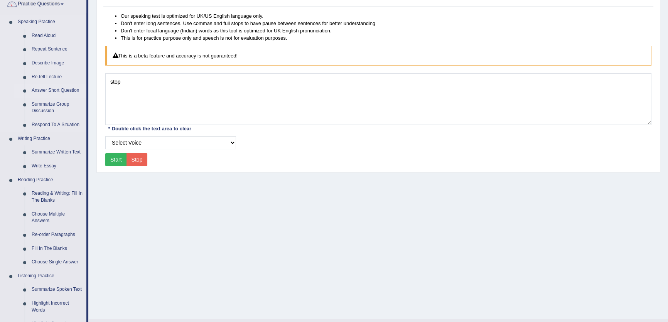
scroll to position [70, 0]
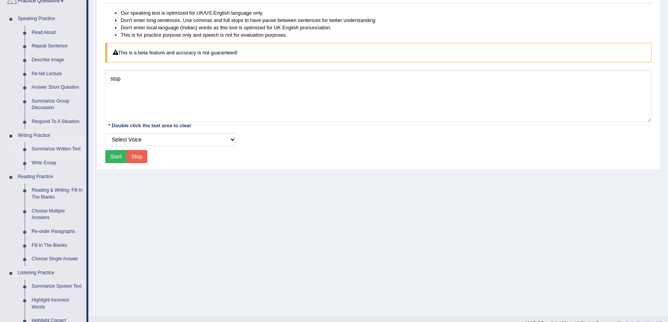
click at [37, 150] on link "Summarize Written Text" at bounding box center [57, 149] width 58 height 14
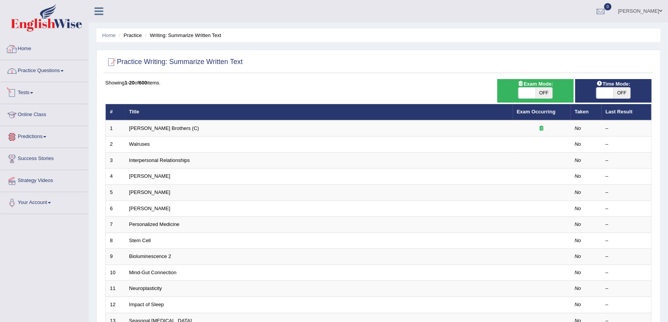
click at [32, 77] on link "Practice Questions" at bounding box center [44, 69] width 88 height 19
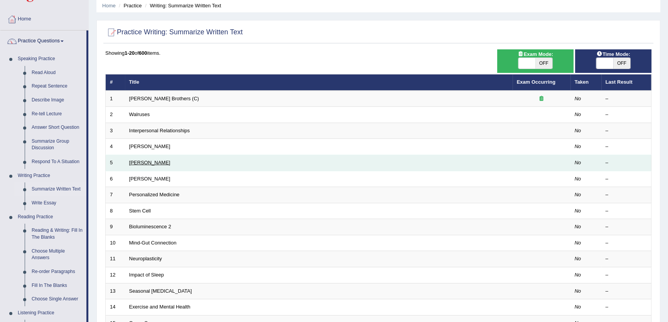
scroll to position [70, 0]
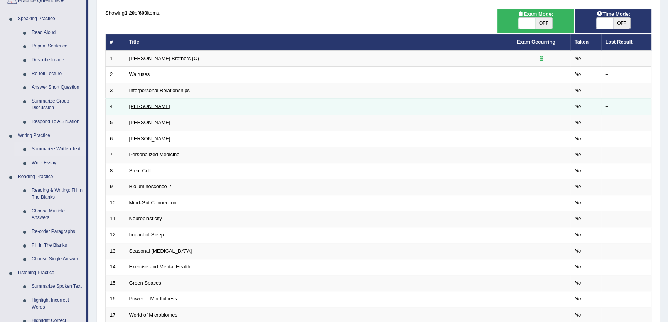
click at [162, 104] on link "[PERSON_NAME]" at bounding box center [149, 106] width 41 height 6
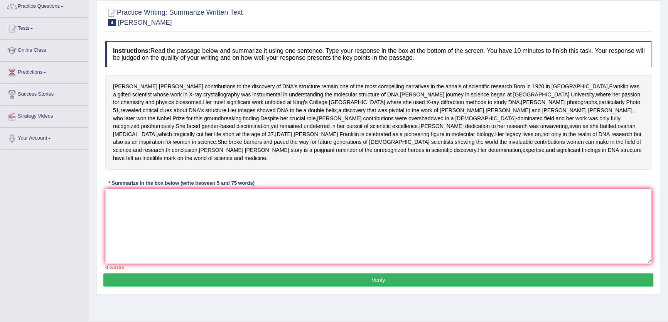
scroll to position [70, 0]
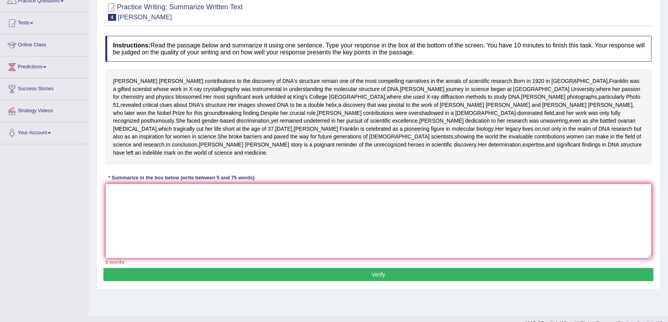
click at [311, 258] on textarea at bounding box center [378, 221] width 546 height 75
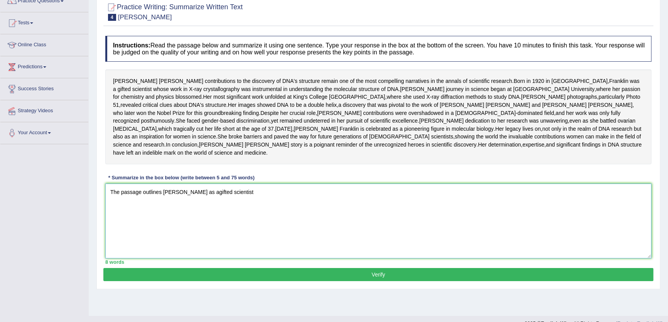
click at [218, 231] on textarea "The passage outlines [PERSON_NAME] as agifted scientist" at bounding box center [378, 221] width 546 height 75
click at [266, 236] on textarea "The passage outlines [PERSON_NAME] as a gifted scientist" at bounding box center [378, 221] width 546 height 75
click at [324, 233] on textarea "The passage outlines Rosalind Franklin as a gifted scientist, explaining that s…" at bounding box center [378, 221] width 546 height 75
click at [328, 231] on textarea "The passage outlines Rosalind Franklin as a gifted scientist, explaining that s…" at bounding box center [378, 221] width 546 height 75
click at [326, 231] on textarea "The passage outlines Rosalind Franklin as a gifted scientist, explaining that s…" at bounding box center [378, 221] width 546 height 75
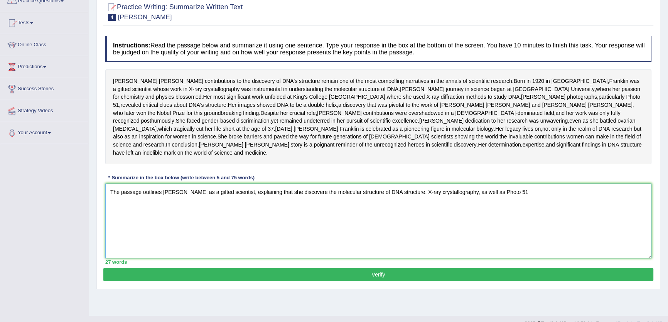
drag, startPoint x: 421, startPoint y: 231, endPoint x: 401, endPoint y: 231, distance: 20.1
click at [401, 231] on textarea "The passage outlines Rosalind Franklin as a gifted scientist, explaining that s…" at bounding box center [378, 221] width 546 height 75
click at [458, 248] on textarea "The passage outlines Rosalind Franklin as a gifted scientist, explaining that s…" at bounding box center [378, 221] width 546 height 75
click at [324, 234] on textarea "The passage outlines Rosalind Franklin as a gifted scientist, explaining that s…" at bounding box center [378, 221] width 546 height 75
click at [523, 235] on textarea "The passage outlines Rosalind Franklin as a gifted scientist, explaining that s…" at bounding box center [378, 221] width 546 height 75
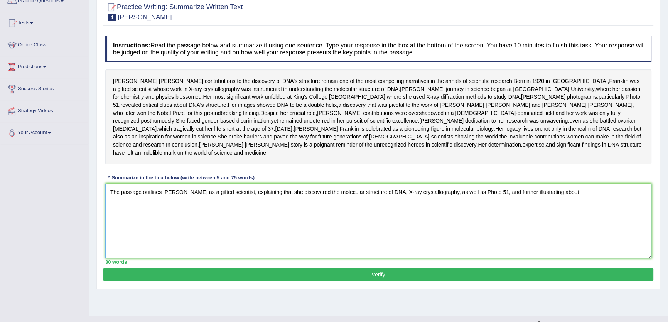
click at [585, 230] on textarea "The passage outlines Rosalind Franklin as a gifted scientist, explaining that s…" at bounding box center [378, 221] width 546 height 75
click at [631, 232] on textarea "The passage outlines Rosalind Franklin as a gifted scientist, explaining that s…" at bounding box center [378, 221] width 546 height 75
click at [174, 243] on textarea "The passage outlines Rosalind Franklin as a gifted scientist, explaining that s…" at bounding box center [378, 221] width 546 height 75
click at [254, 250] on textarea "The passage outlines Rosalind Franklin as a gifted scientist, explaining that s…" at bounding box center [378, 221] width 546 height 75
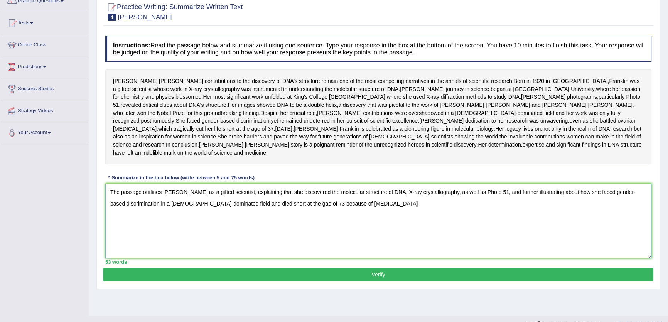
click at [298, 243] on textarea "The passage outlines Rosalind Franklin as a gifted scientist, explaining that s…" at bounding box center [378, 221] width 546 height 75
click at [387, 247] on textarea "The passage outlines Rosalind Franklin as a gifted scientist, explaining that s…" at bounding box center [378, 221] width 546 height 75
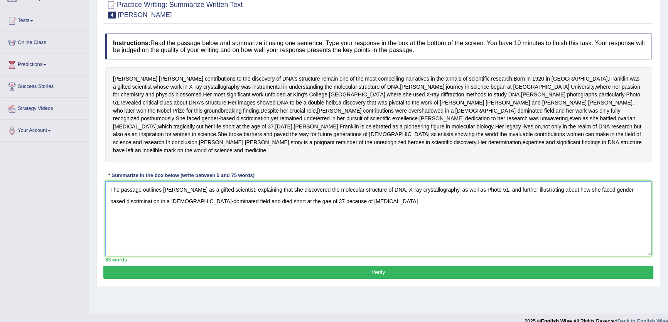
scroll to position [101, 0]
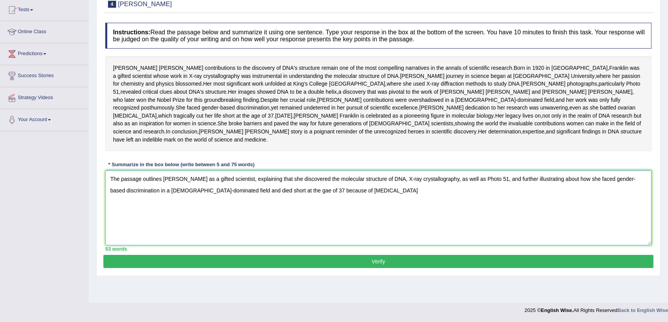
click at [376, 223] on textarea "The passage outlines Rosalind Franklin as a gifted scientist, explaining that s…" at bounding box center [378, 207] width 546 height 75
click at [526, 219] on textarea "The passage outlines Rosalind Franklin as a gifted scientist, explaining that s…" at bounding box center [378, 207] width 546 height 75
type textarea "The passage outlines Rosalind Franklin as a gifted scientist, explaining that s…"
drag, startPoint x: 483, startPoint y: 283, endPoint x: 483, endPoint y: 274, distance: 8.5
click at [484, 268] on button "Verify" at bounding box center [378, 261] width 550 height 13
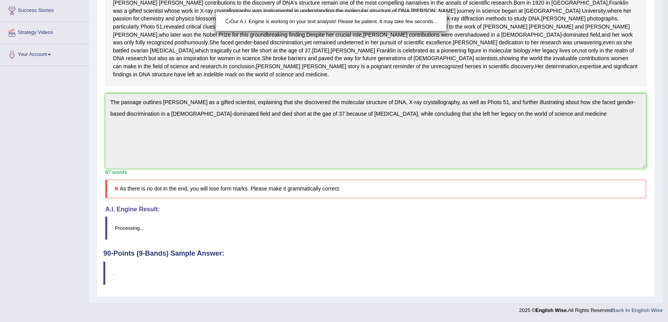
scroll to position [187, 0]
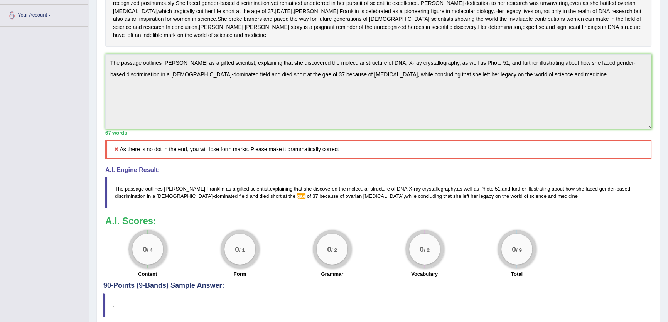
click at [82, 88] on div "Toggle navigation Home Practice Questions Speaking Practice Read Aloud Repeat S…" at bounding box center [334, 82] width 668 height 538
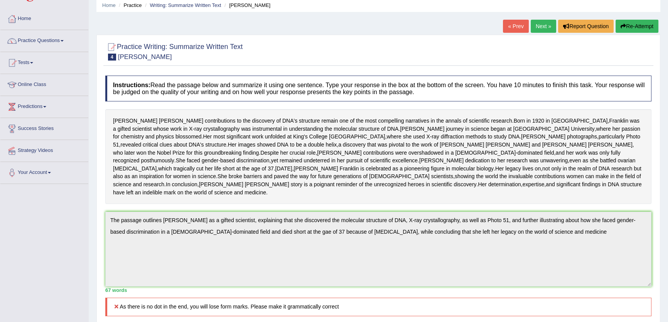
scroll to position [0, 0]
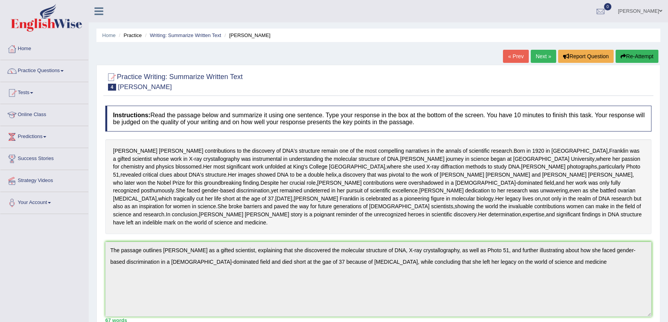
click at [659, 59] on div "« Prev Next » Report Question Re-Attempt" at bounding box center [581, 57] width 157 height 15
click at [647, 58] on button "Re-Attempt" at bounding box center [637, 56] width 43 height 13
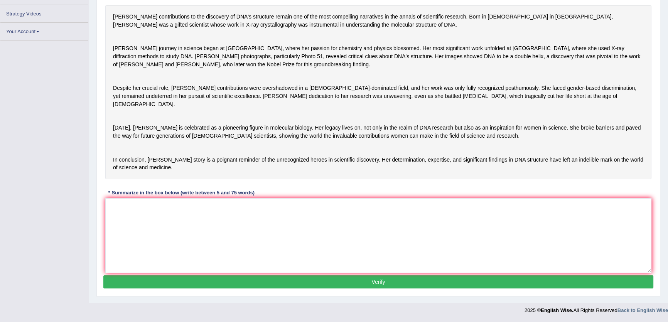
scroll to position [163, 0]
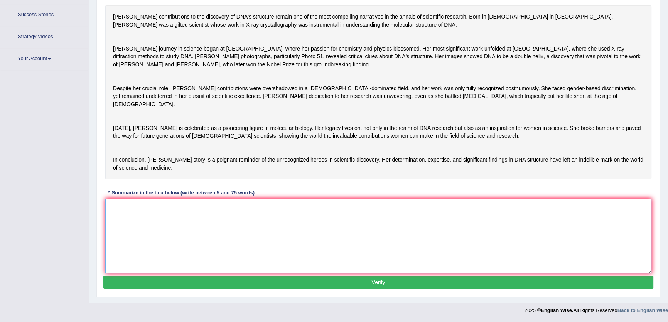
paste textarea "The passage outlines [PERSON_NAME] as a gifted scientist, explaining that she d…"
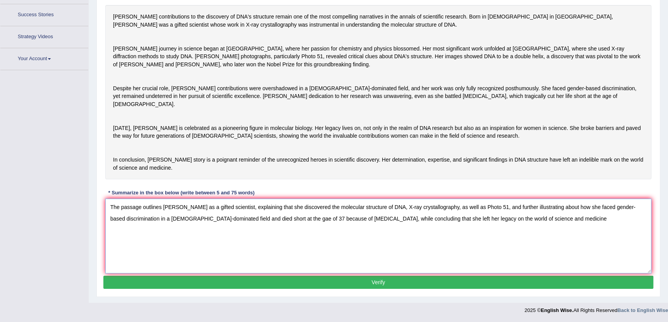
scroll to position [111, 0]
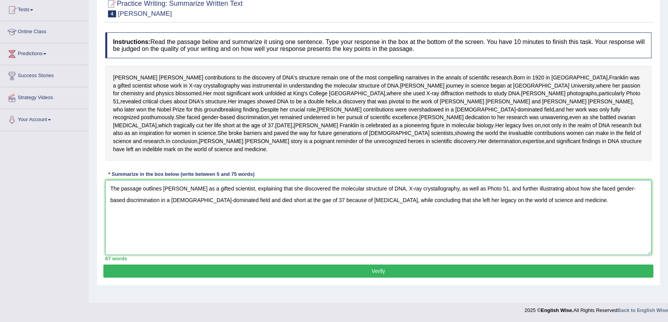
click at [216, 201] on textarea "The passage outlines [PERSON_NAME] as a gifted scientist, explaining that she d…" at bounding box center [378, 217] width 546 height 75
click at [275, 212] on textarea "The passage outlines [PERSON_NAME] as a gifted scientist, explaining that she d…" at bounding box center [378, 217] width 546 height 75
click at [277, 214] on textarea "The passage outlines [PERSON_NAME] as a gifted scientist, explaining that she d…" at bounding box center [378, 217] width 546 height 75
click at [324, 233] on textarea "The passage outlines [PERSON_NAME] as a gifted scientist, explaining that she d…" at bounding box center [378, 217] width 546 height 75
click at [218, 203] on textarea "The passage outlines [PERSON_NAME] as a gifted scientist, explaining that she d…" at bounding box center [378, 217] width 546 height 75
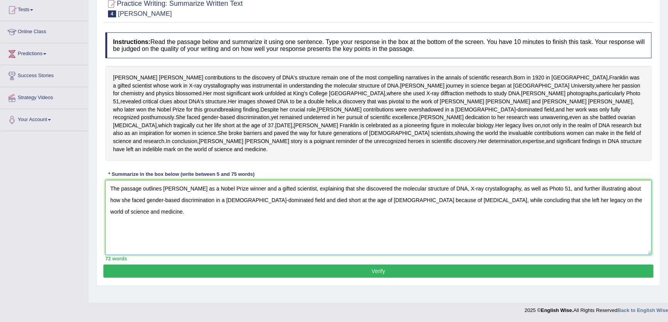
click at [366, 255] on textarea "The passage outlines [PERSON_NAME] as a Nobel Prize winner and a gifted scienti…" at bounding box center [378, 217] width 546 height 75
type textarea "The passage outlines [PERSON_NAME] as a Nobel Prize winner and a gifted scienti…"
click at [410, 286] on div "Practice Writing: Summarize Written Text 4 [PERSON_NAME] Instructions: Read the…" at bounding box center [378, 139] width 564 height 294
click at [397, 278] on button "Verify" at bounding box center [378, 271] width 550 height 13
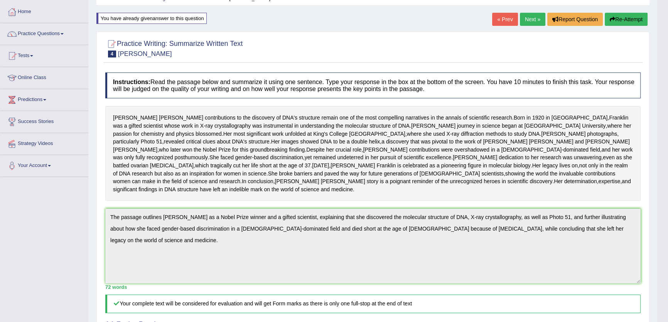
scroll to position [0, 0]
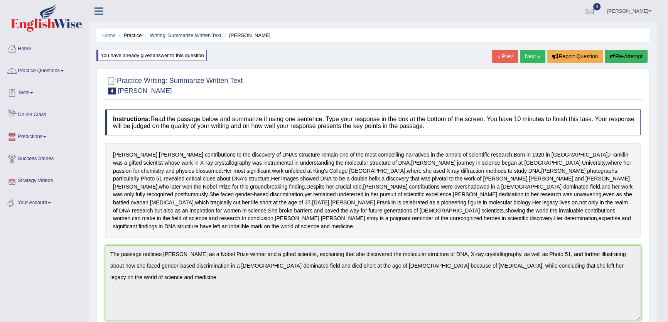
click at [55, 71] on link "Practice Questions" at bounding box center [44, 69] width 88 height 19
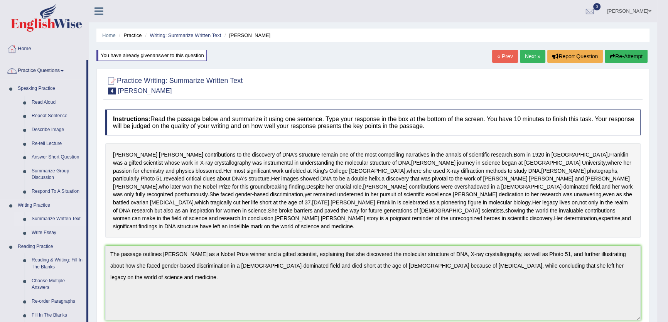
click at [50, 217] on link "Summarize Written Text" at bounding box center [57, 219] width 58 height 14
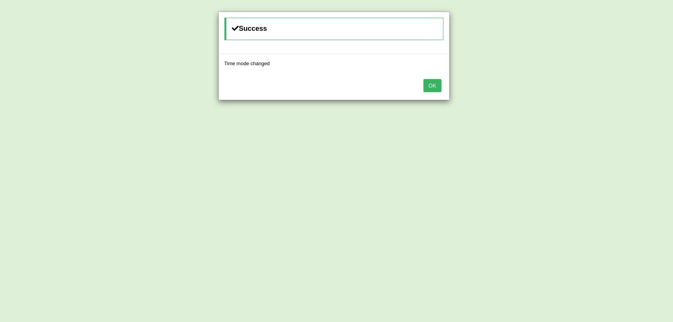
click at [434, 84] on button "OK" at bounding box center [433, 85] width 18 height 13
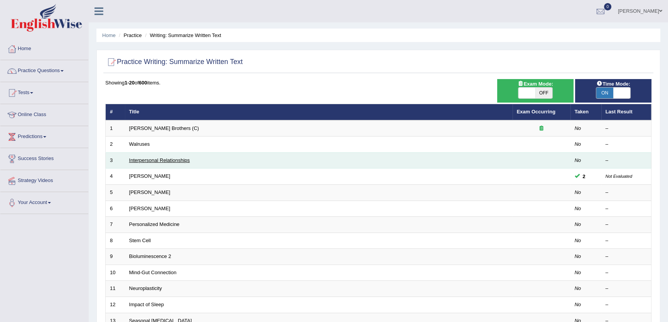
click at [164, 159] on link "Interpersonal Relationships" at bounding box center [159, 160] width 61 height 6
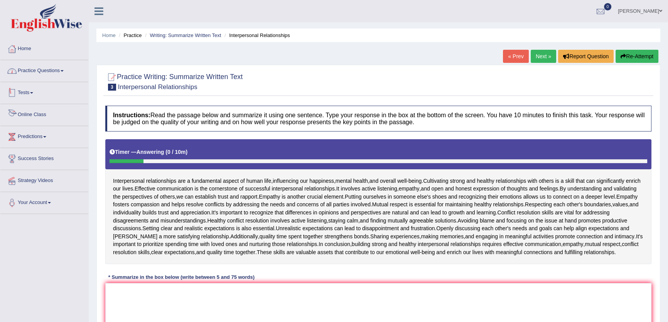
click at [29, 85] on link "Tests" at bounding box center [44, 91] width 88 height 19
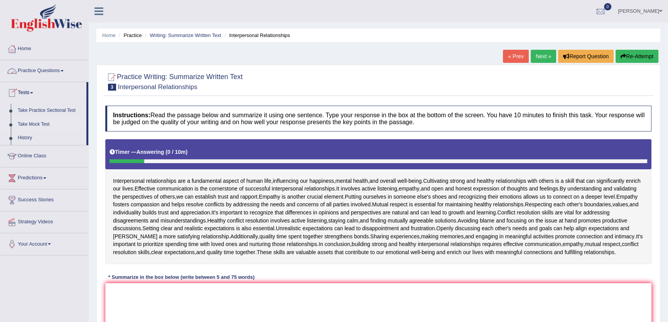
click at [40, 124] on link "Take Mock Test" at bounding box center [50, 125] width 72 height 14
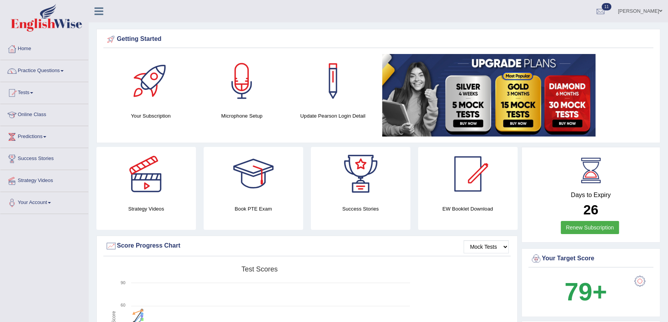
click at [31, 113] on link "Online Class" at bounding box center [44, 113] width 88 height 19
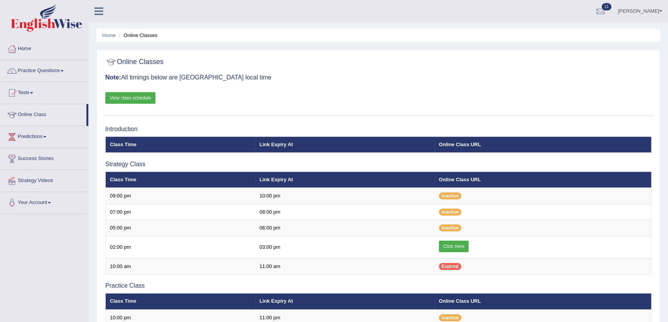
click at [25, 88] on link "Tests" at bounding box center [44, 91] width 88 height 19
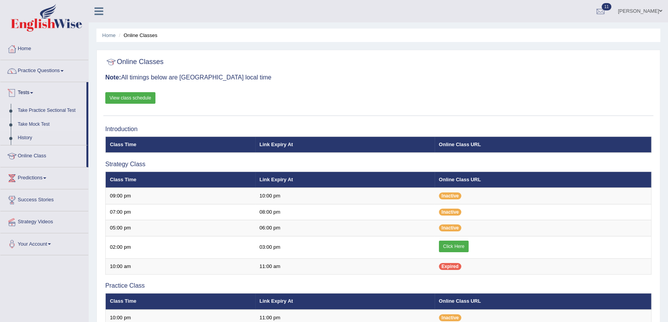
click at [41, 123] on link "Take Mock Test" at bounding box center [50, 125] width 72 height 14
